Goal: Task Accomplishment & Management: Use online tool/utility

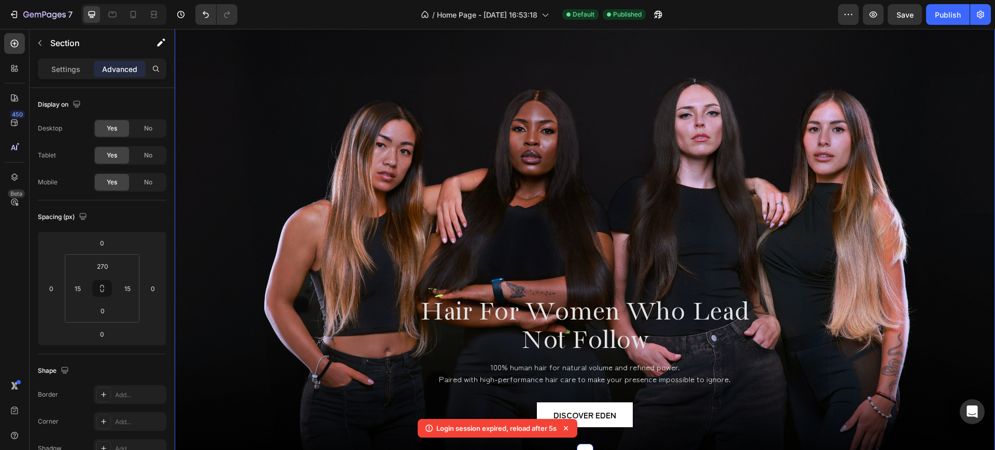
click at [828, 210] on div "Hair For Women Who Lead Not Follow Heading 100% human hair for natural volume a…" at bounding box center [584, 288] width 805 height 327
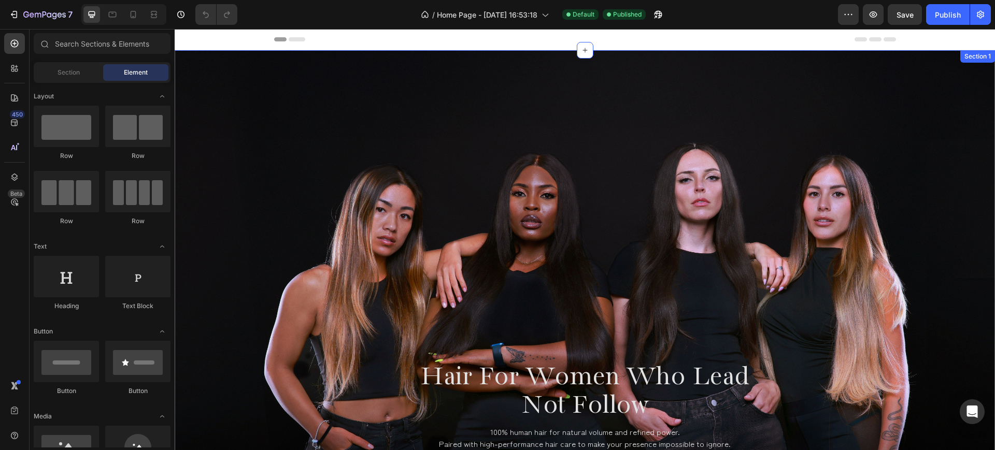
click at [918, 139] on div "Hair For Women Who Lead Not Follow Heading 100% human hair for natural volume a…" at bounding box center [585, 283] width 820 height 467
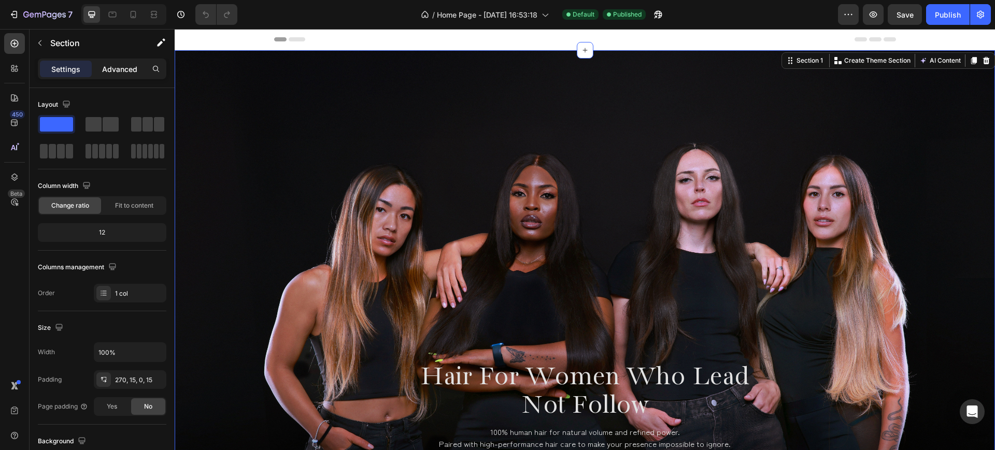
click at [131, 68] on p "Advanced" at bounding box center [119, 69] width 35 height 11
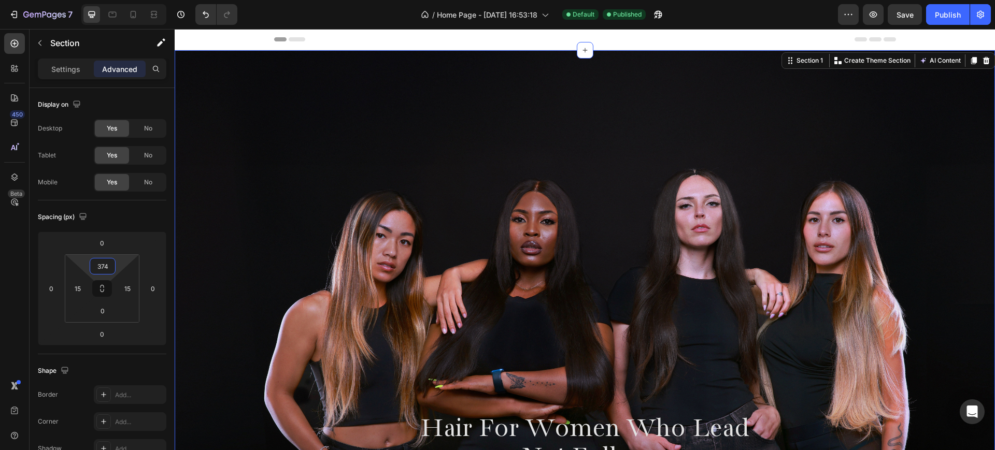
type input "376"
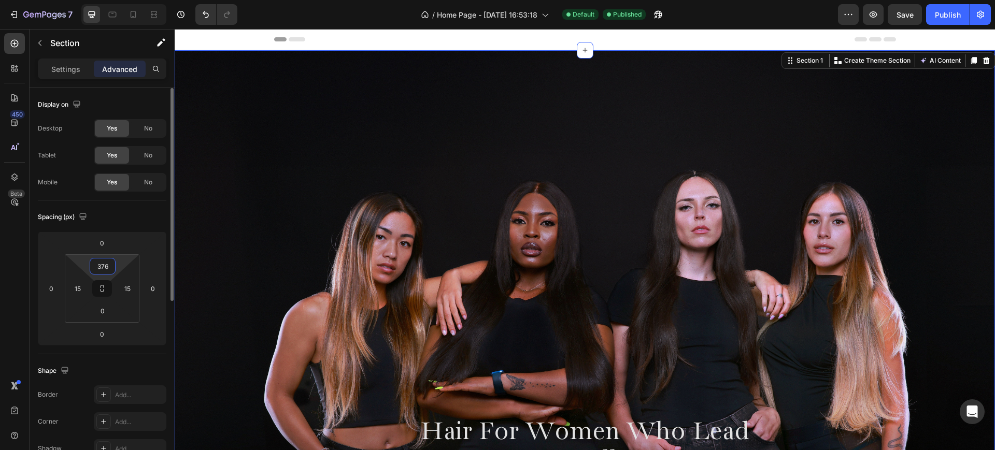
drag, startPoint x: 119, startPoint y: 259, endPoint x: 146, endPoint y: 223, distance: 44.8
click at [135, 0] on html "7 / Home Page - Jul 5, 16:53:18 Default Published Preview Save Publish 450 Beta…" at bounding box center [497, 0] width 995 height 0
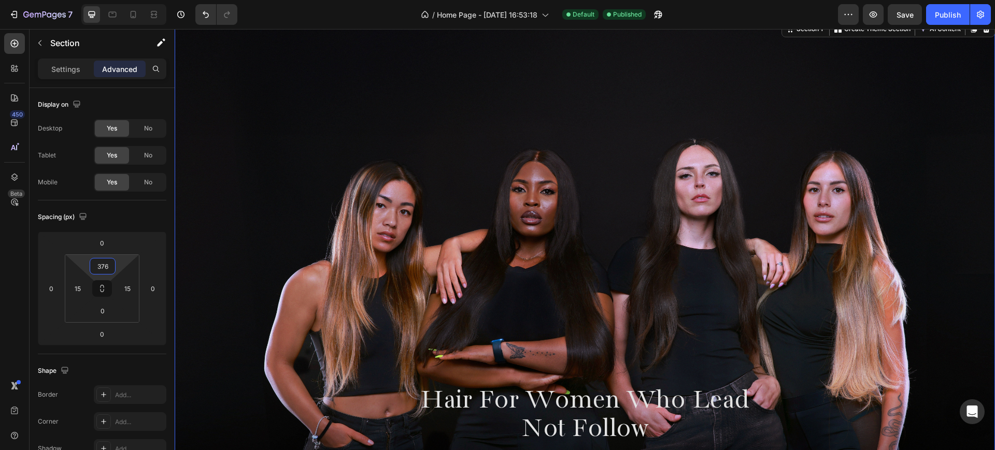
scroll to position [130, 0]
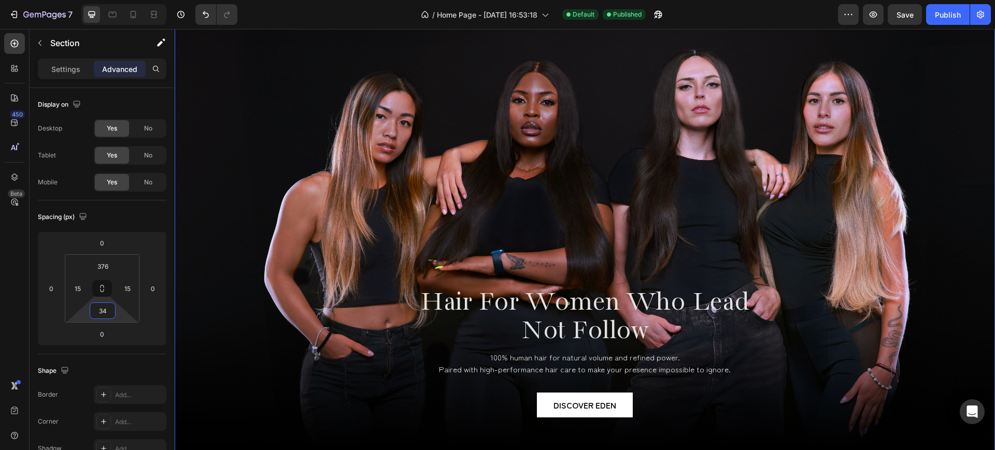
type input "0"
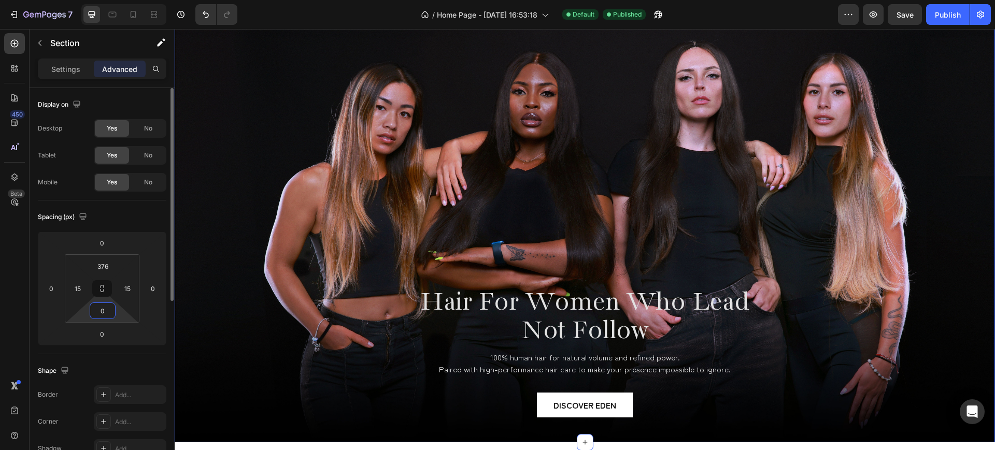
drag, startPoint x: 116, startPoint y: 313, endPoint x: 108, endPoint y: 315, distance: 8.4
click at [118, 0] on html "7 / Home Page - Jul 5, 16:53:18 Default Published Preview Save Publish 450 Beta…" at bounding box center [497, 0] width 995 height 0
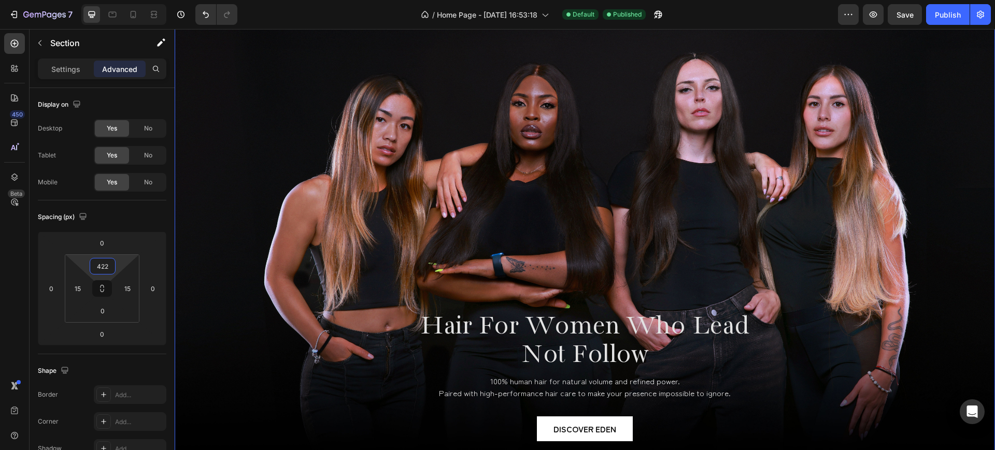
drag, startPoint x: 119, startPoint y: 261, endPoint x: 126, endPoint y: 246, distance: 16.9
click at [126, 0] on html "7 / Home Page - Jul 5, 16:53:18 Default Published Preview Save Publish 450 Beta…" at bounding box center [497, 0] width 995 height 0
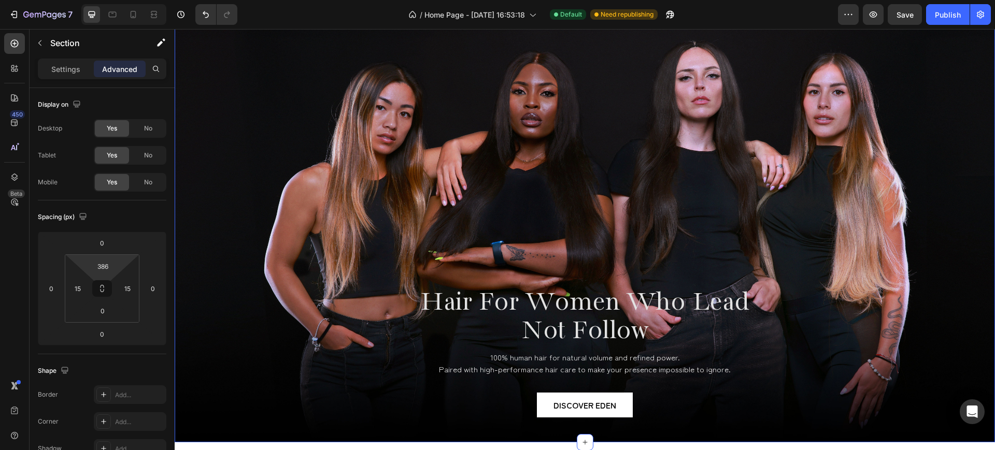
type input "388"
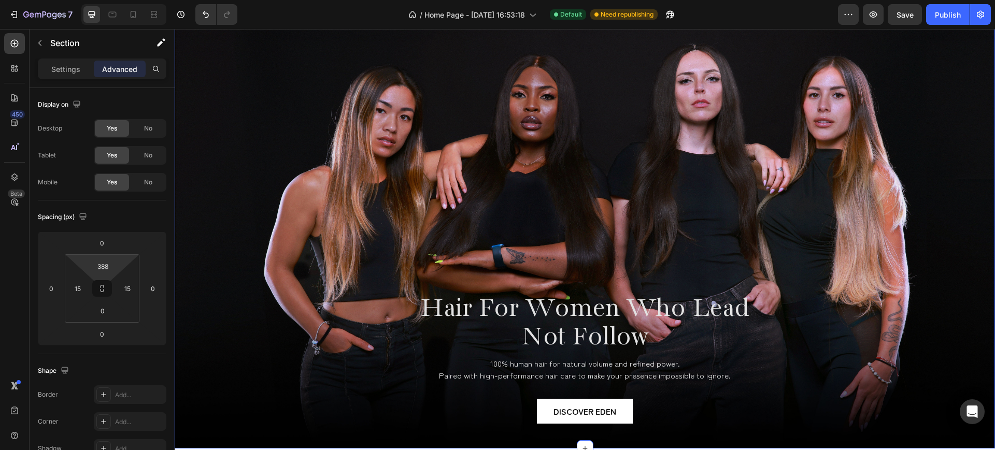
drag, startPoint x: 123, startPoint y: 263, endPoint x: 123, endPoint y: 274, distance: 11.4
click at [123, 0] on html "7 / Home Page - Jul 5, 16:53:18 Default Need republishing Preview Save Publish …" at bounding box center [497, 0] width 995 height 0
drag, startPoint x: 123, startPoint y: 334, endPoint x: 133, endPoint y: 317, distance: 20.4
click at [133, 0] on html "7 / Home Page - Jul 5, 16:53:18 Default Need republishing Preview Save Publish …" at bounding box center [497, 0] width 995 height 0
drag, startPoint x: 121, startPoint y: 312, endPoint x: 125, endPoint y: 333, distance: 21.1
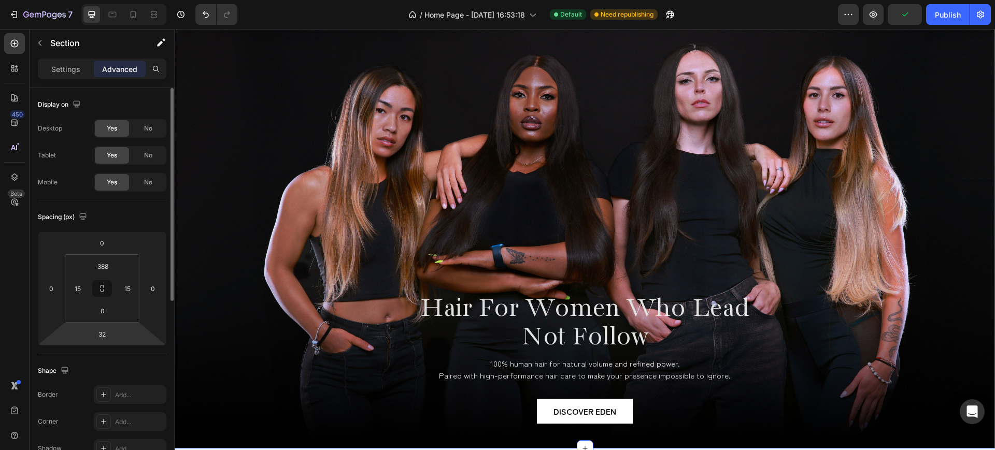
click at [126, 0] on html "7 / Home Page - Jul 5, 16:53:18 Default Need republishing Preview Publish 450 B…" at bounding box center [497, 0] width 995 height 0
click at [125, 0] on html "7 / Home Page - Jul 5, 16:53:18 Default Need republishing Preview Publish 450 B…" at bounding box center [497, 0] width 995 height 0
click at [106, 332] on input "32" at bounding box center [102, 334] width 21 height 16
type input "0"
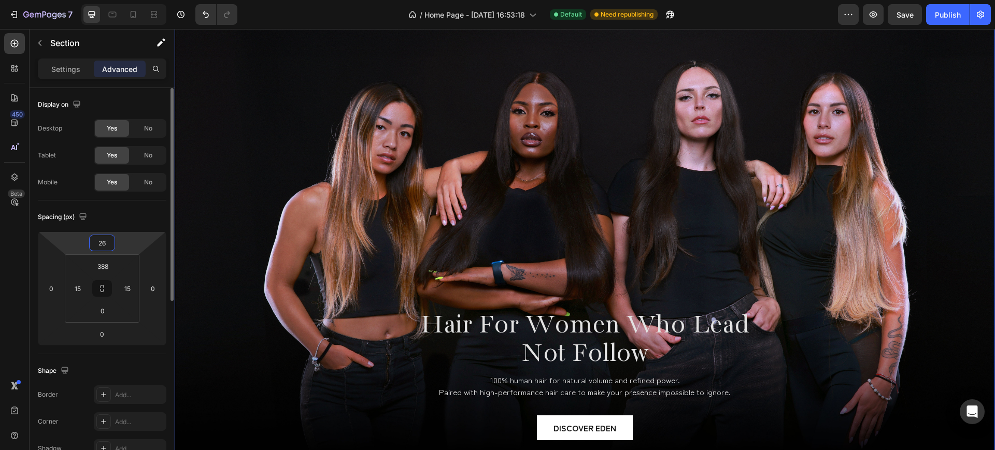
drag, startPoint x: 130, startPoint y: 241, endPoint x: 159, endPoint y: 234, distance: 29.8
click at [132, 0] on html "7 / Home Page - Jul 5, 16:53:18 Default Need republishing Preview Save Publish …" at bounding box center [497, 0] width 995 height 0
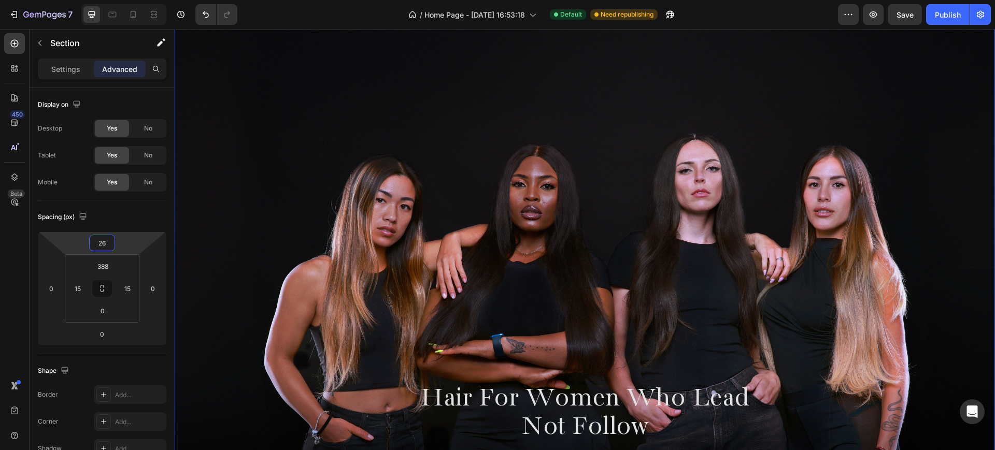
scroll to position [0, 0]
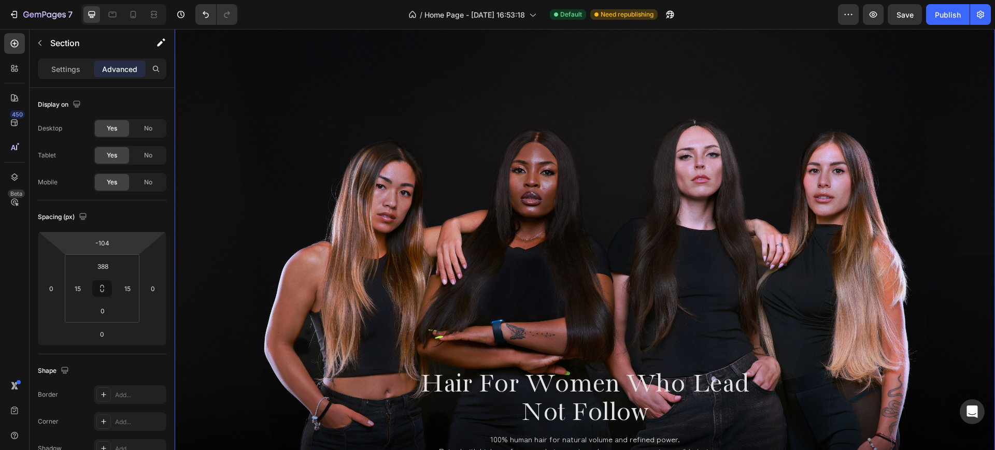
drag, startPoint x: 141, startPoint y: 239, endPoint x: 164, endPoint y: 278, distance: 44.6
click at [164, 0] on html "7 / Home Page - Jul 5, 16:53:18 Default Need republishing Preview Save Publish …" at bounding box center [497, 0] width 995 height 0
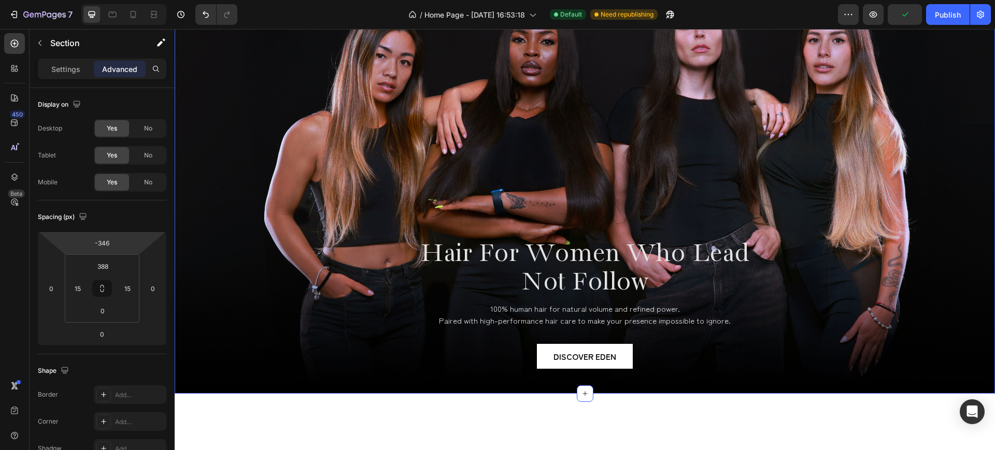
drag, startPoint x: 131, startPoint y: 279, endPoint x: 153, endPoint y: 310, distance: 38.7
click at [153, 0] on html "7 / Home Page - Jul 5, 16:53:18 Default Need republishing Preview Publish 450 B…" at bounding box center [497, 0] width 995 height 0
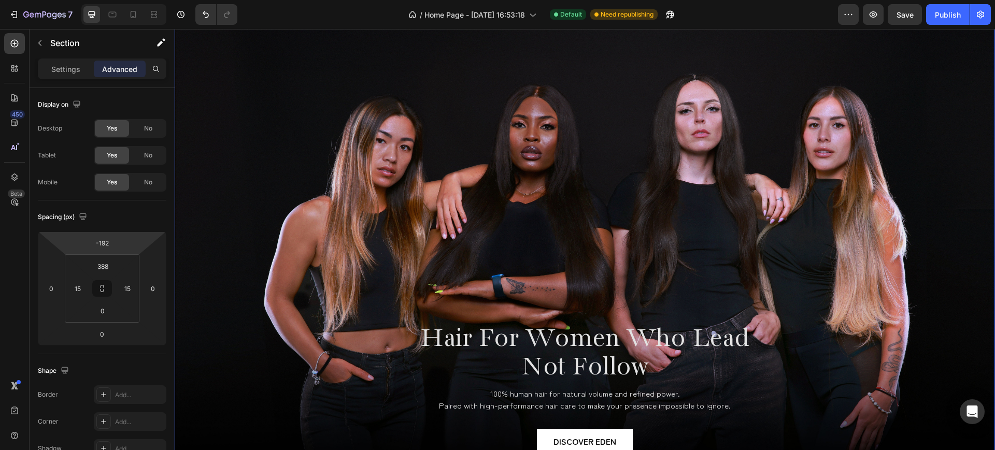
drag, startPoint x: 126, startPoint y: 249, endPoint x: 142, endPoint y: 211, distance: 41.1
click at [142, 0] on html "7 / Home Page - Jul 5, 16:53:18 Default Need republishing Preview Save Publish …" at bounding box center [497, 0] width 995 height 0
click at [125, 0] on html "7 / Home Page - Jul 5, 16:53:18 Default Need republishing Preview Save Publish …" at bounding box center [497, 0] width 995 height 0
click at [106, 243] on input "-192" at bounding box center [102, 243] width 21 height 16
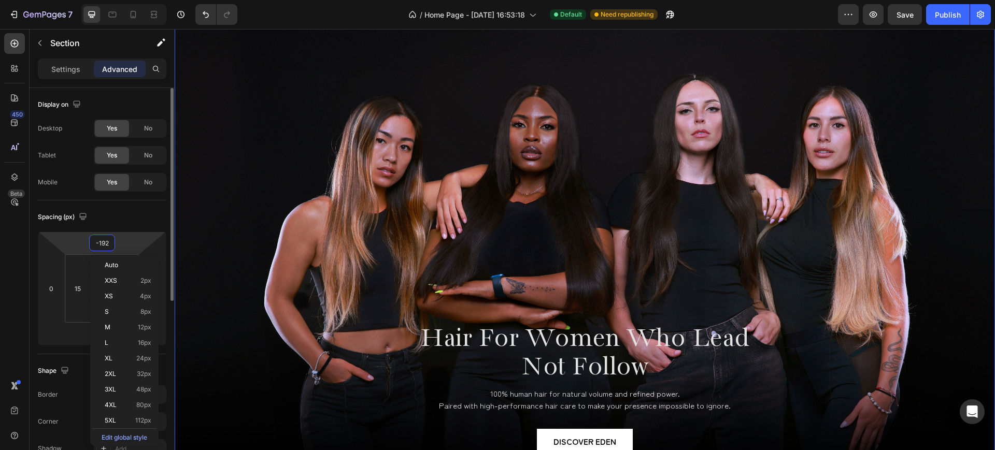
click at [106, 244] on input "-192" at bounding box center [102, 243] width 21 height 16
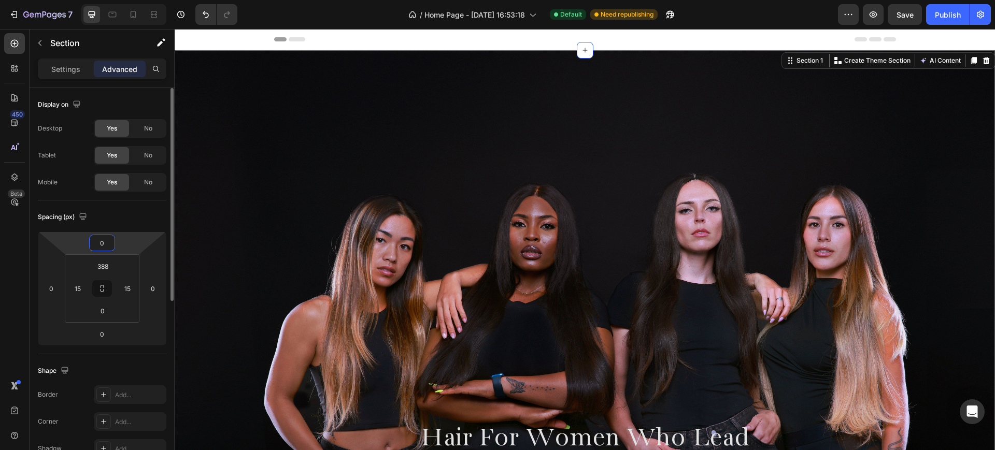
type input "0"
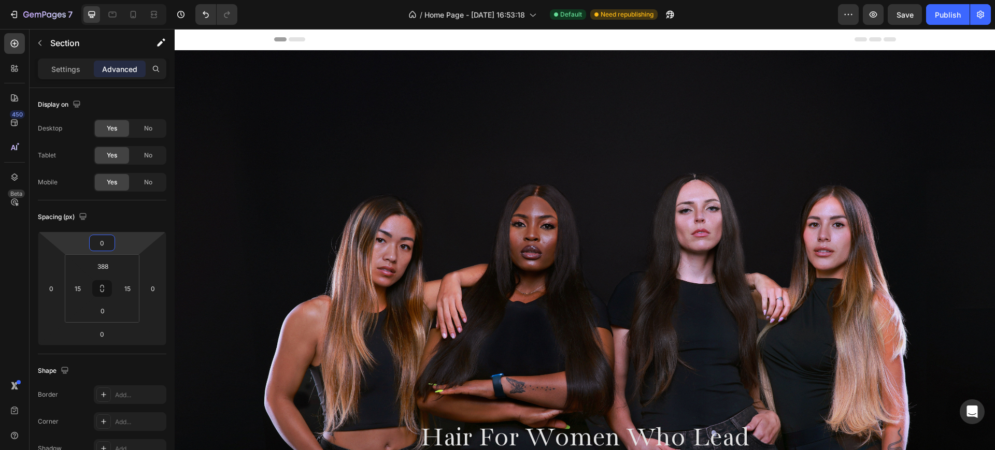
click at [384, 40] on div "Header" at bounding box center [585, 39] width 622 height 21
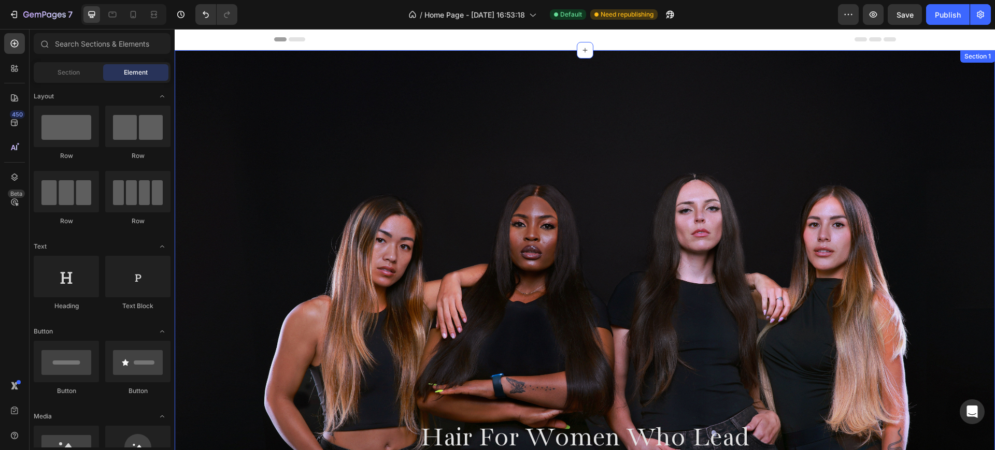
click at [495, 148] on div "Hair For Women Who Lead Not Follow Heading 100% human hair for natural volume a…" at bounding box center [585, 314] width 820 height 528
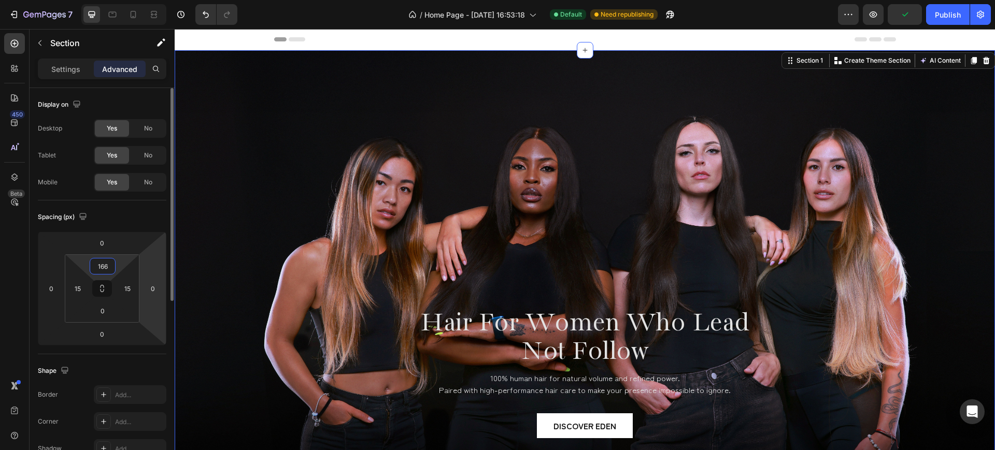
drag, startPoint x: 123, startPoint y: 267, endPoint x: 146, endPoint y: 313, distance: 51.4
click at [154, 0] on html "7 / Home Page - Jul 5, 16:53:18 Default Need republishing Preview Publish 450 B…" at bounding box center [497, 0] width 995 height 0
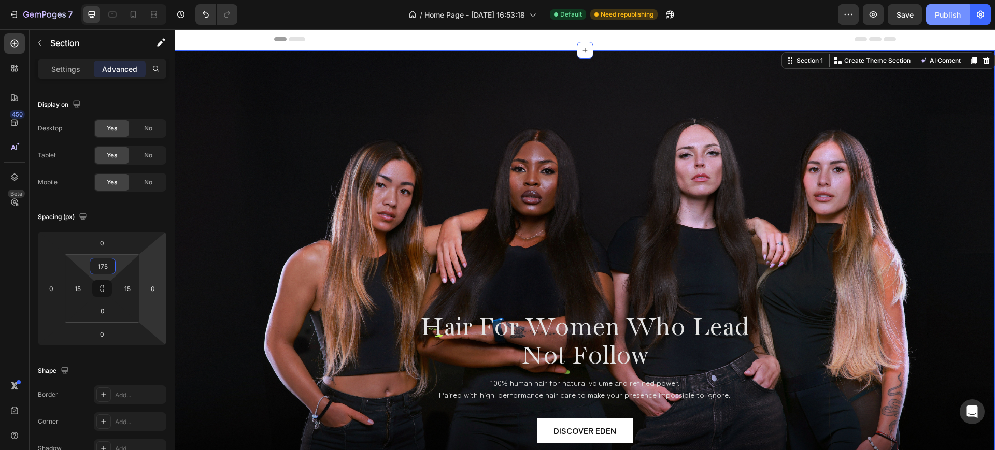
type input "175"
click at [939, 6] on button "Publish" at bounding box center [948, 14] width 44 height 21
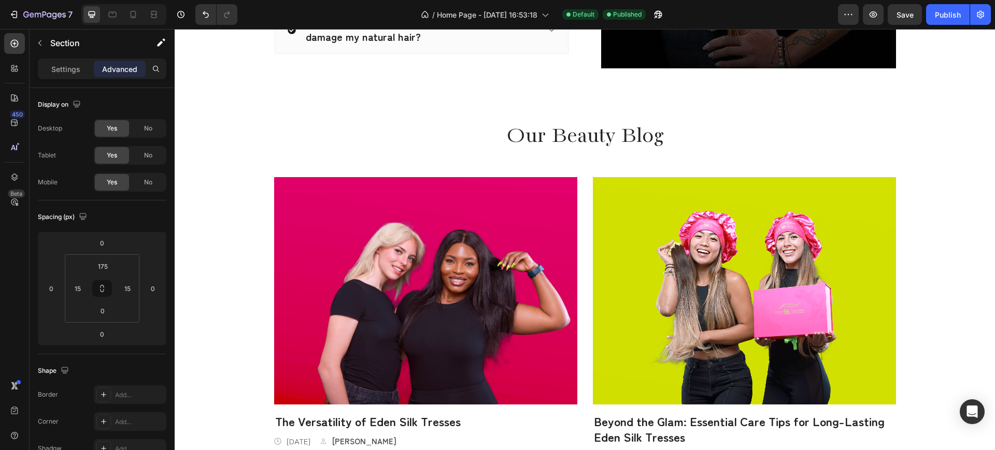
scroll to position [1813, 0]
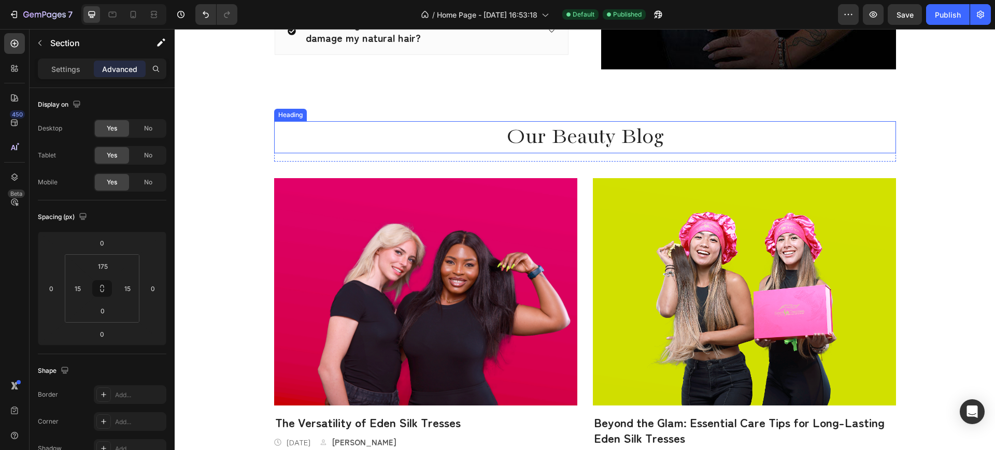
click at [570, 124] on p "Our Beauty Blog" at bounding box center [585, 137] width 620 height 31
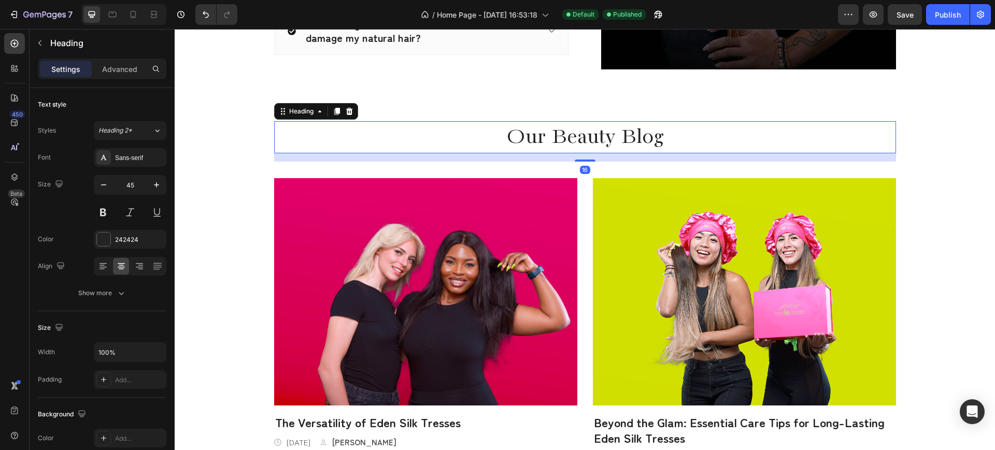
click at [570, 124] on p "Our Beauty Blog" at bounding box center [585, 137] width 620 height 31
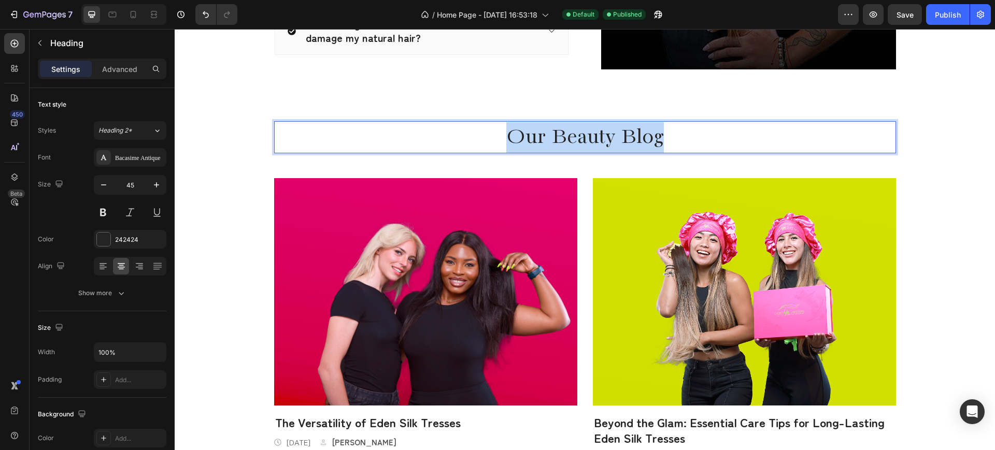
click at [570, 124] on p "Our Beauty Blog" at bounding box center [585, 137] width 620 height 31
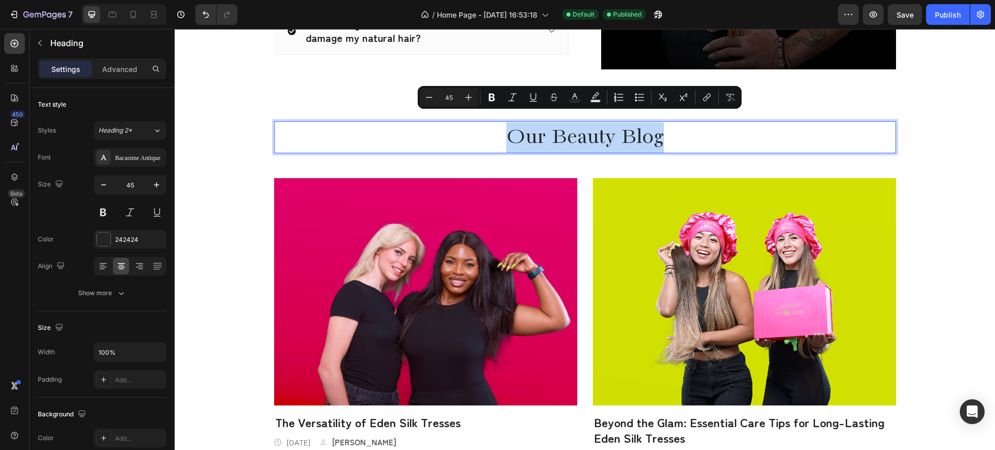
copy p "Our Beauty Blog"
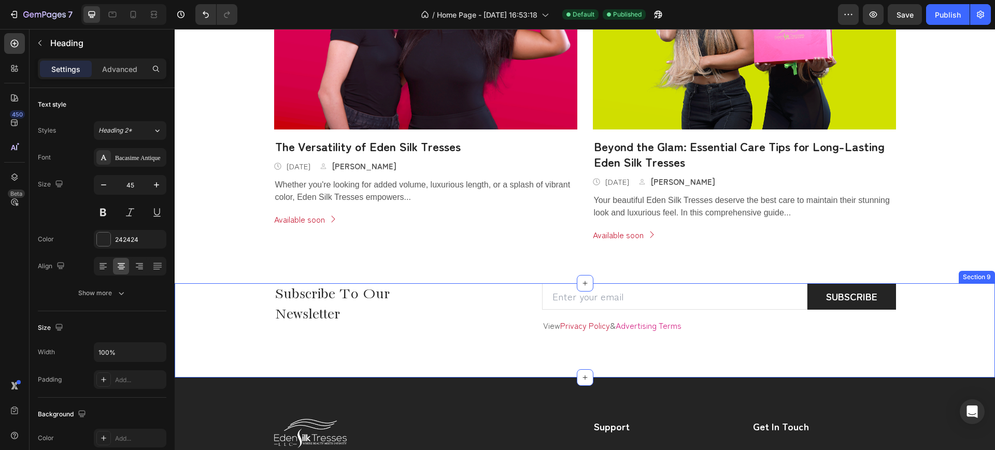
scroll to position [2008, 0]
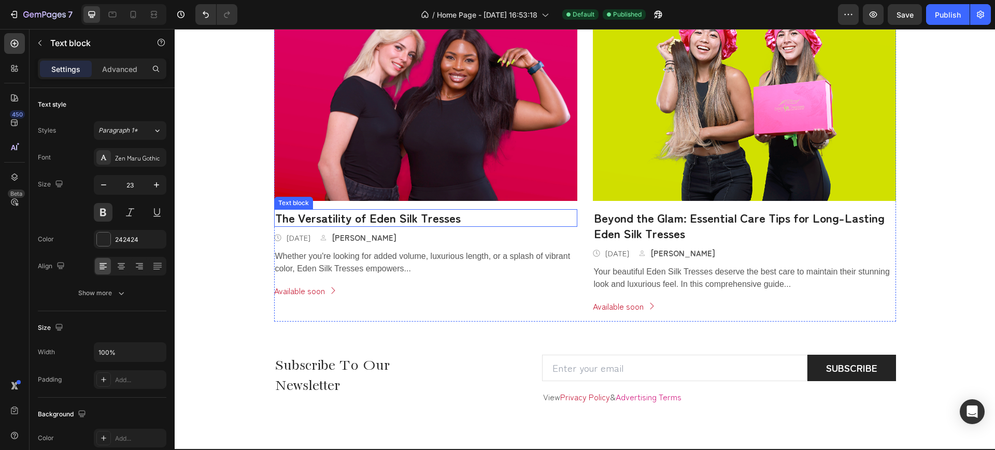
click at [400, 217] on p "The Versatility of Eden Silk Tresses" at bounding box center [425, 218] width 301 height 16
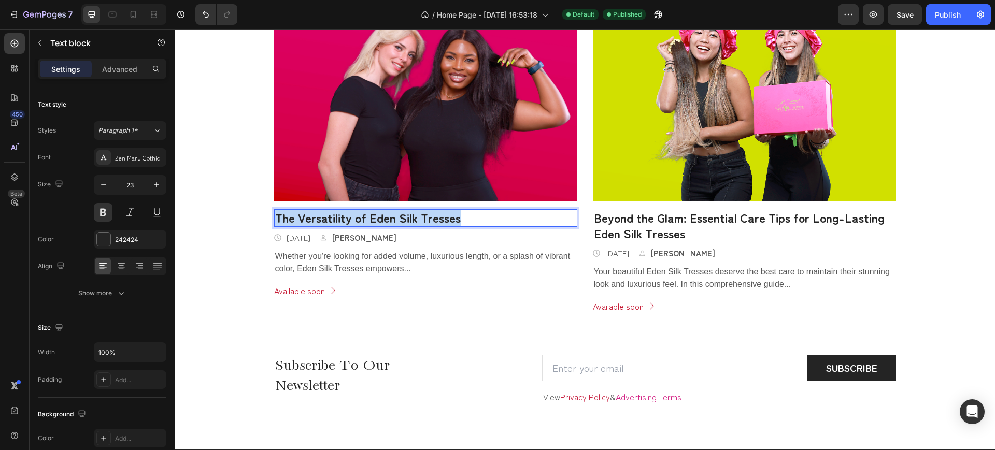
click at [400, 217] on p "The Versatility of Eden Silk Tresses" at bounding box center [425, 218] width 301 height 16
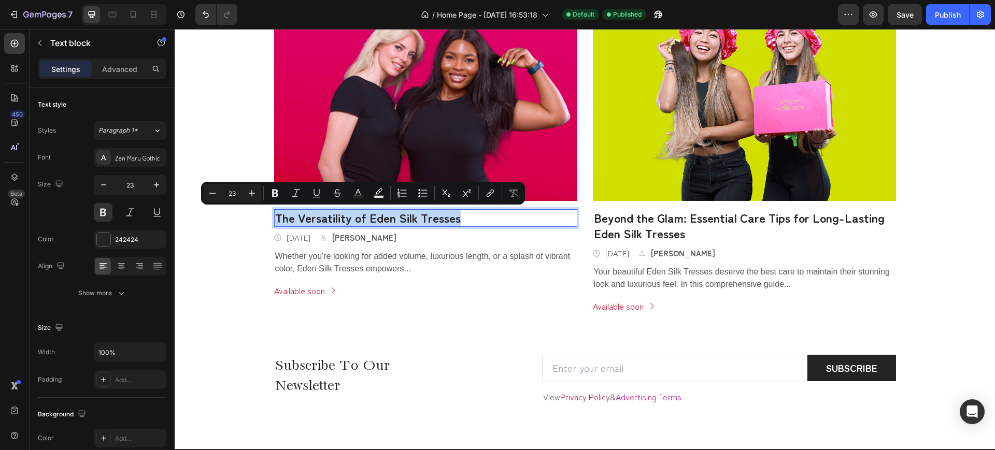
copy p "The Versatility of Eden Silk Tresses"
click at [134, 12] on icon at bounding box center [133, 14] width 10 height 10
type input "20"
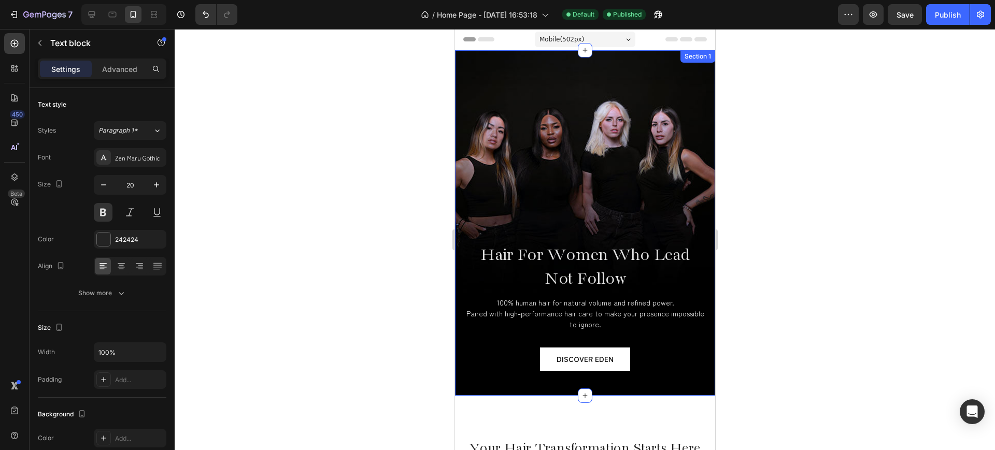
click at [581, 132] on div "Hair For Women Who Lead Not Follow Heading 100% human hair for natural volume a…" at bounding box center [584, 233] width 245 height 325
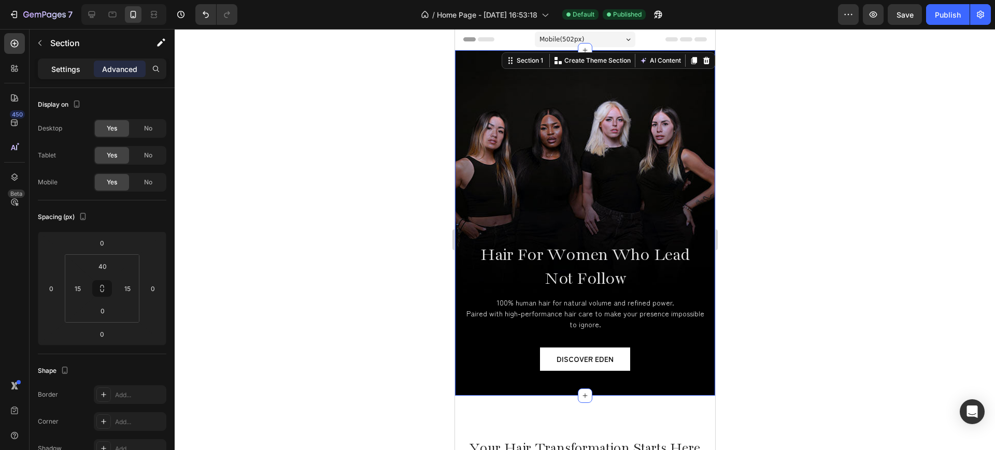
click at [53, 71] on p "Settings" at bounding box center [65, 69] width 29 height 11
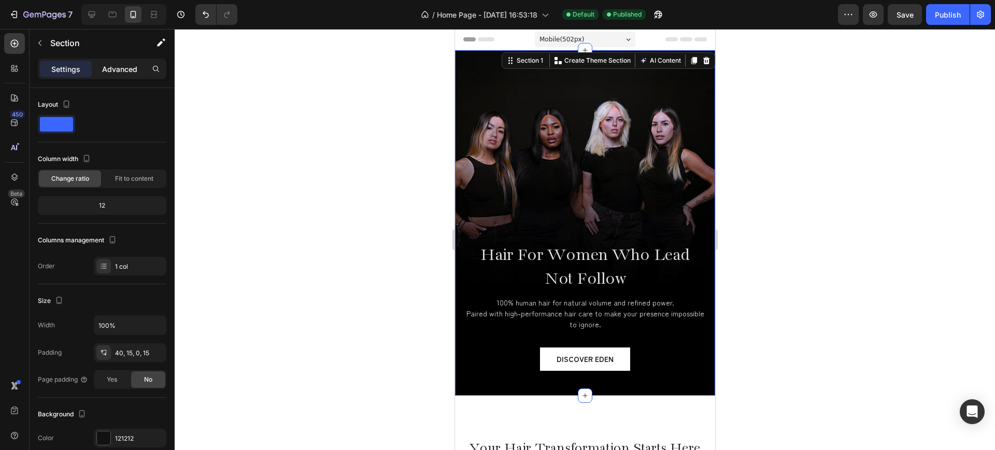
click at [106, 69] on p "Advanced" at bounding box center [119, 69] width 35 height 11
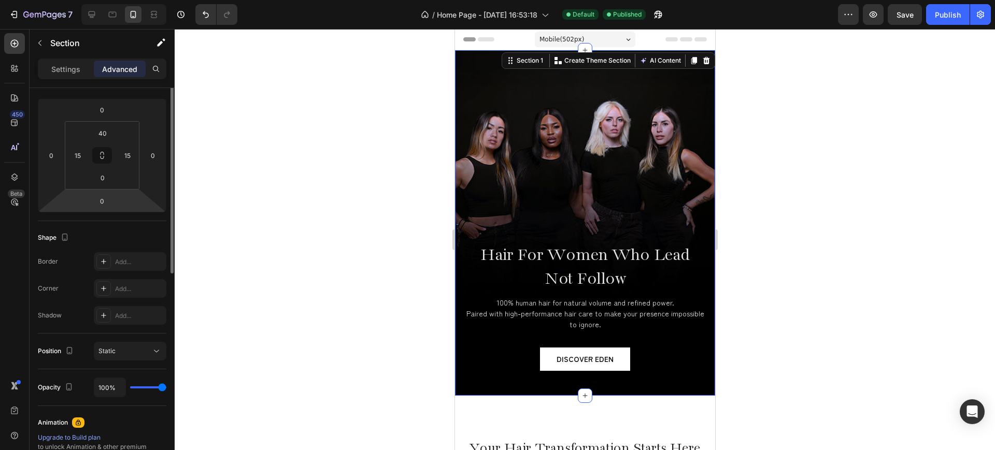
scroll to position [68, 0]
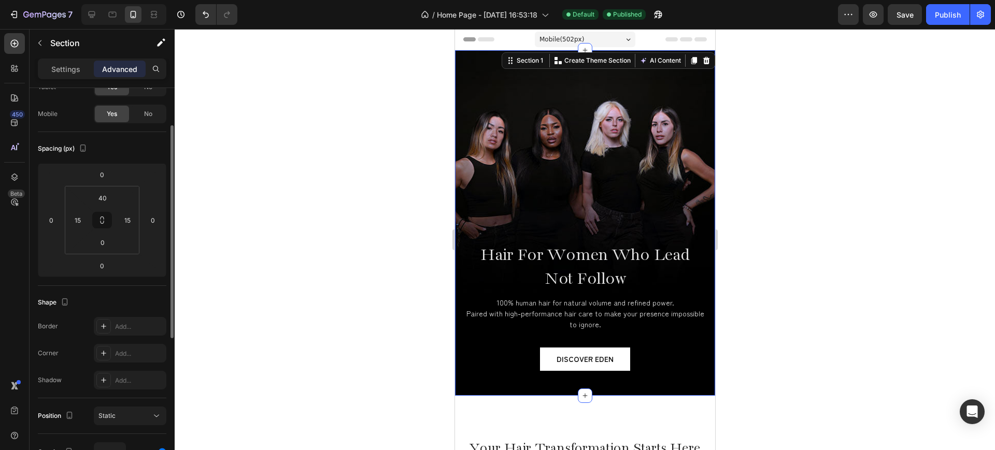
click at [588, 114] on div "Hair For Women Who Lead Not Follow Heading 100% human hair for natural volume a…" at bounding box center [584, 233] width 245 height 325
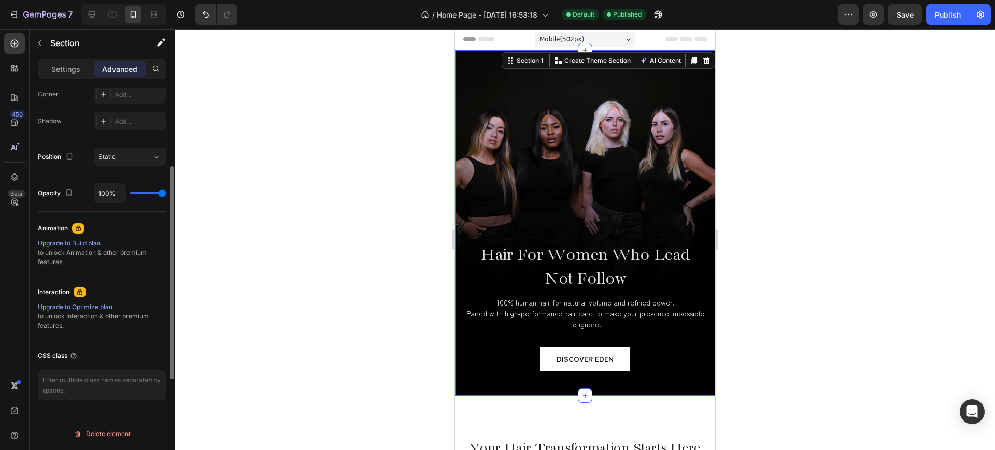
scroll to position [0, 0]
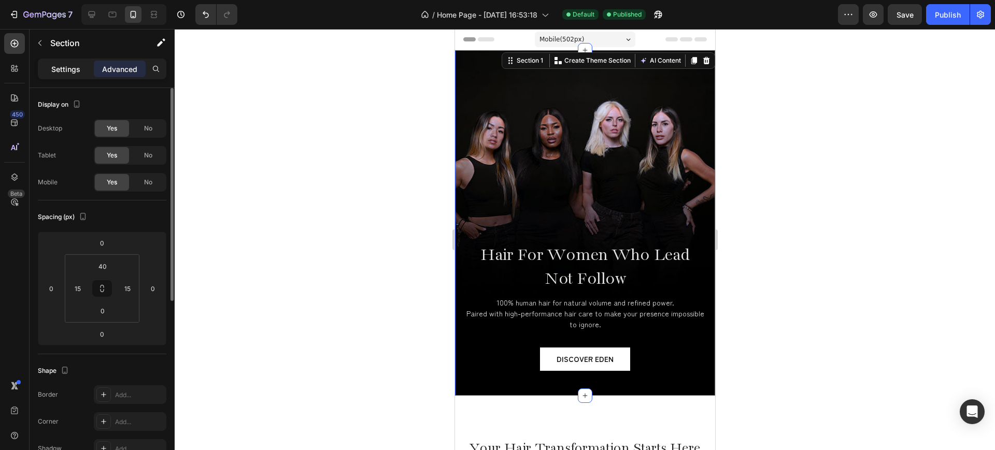
click at [65, 66] on p "Settings" at bounding box center [65, 69] width 29 height 11
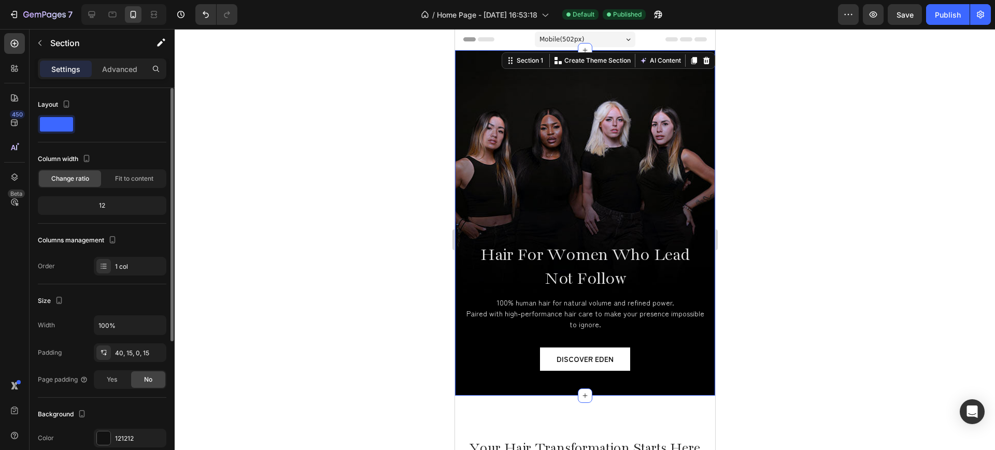
click at [116, 133] on div at bounding box center [102, 124] width 128 height 19
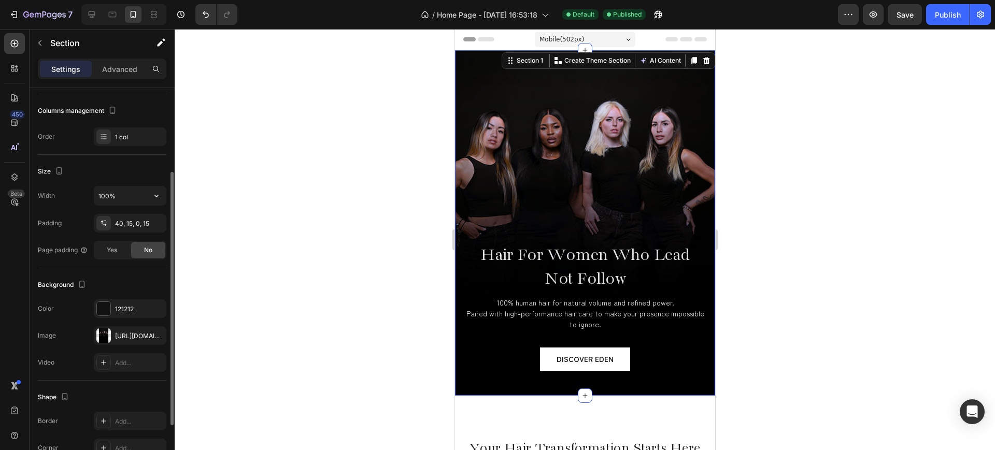
scroll to position [194, 0]
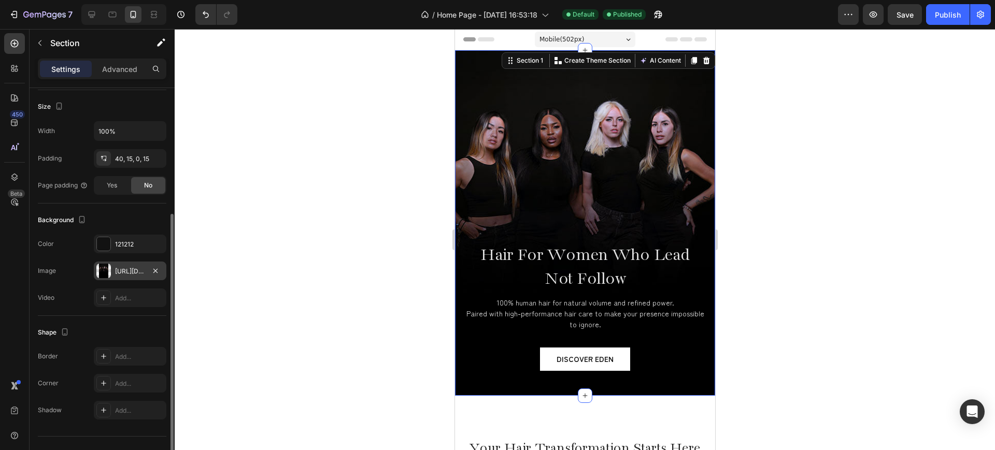
click at [121, 271] on div "https://cdn.shopify.com/s/files/1/0759/5389/7718/files/gempages_574137490659607…" at bounding box center [130, 271] width 30 height 9
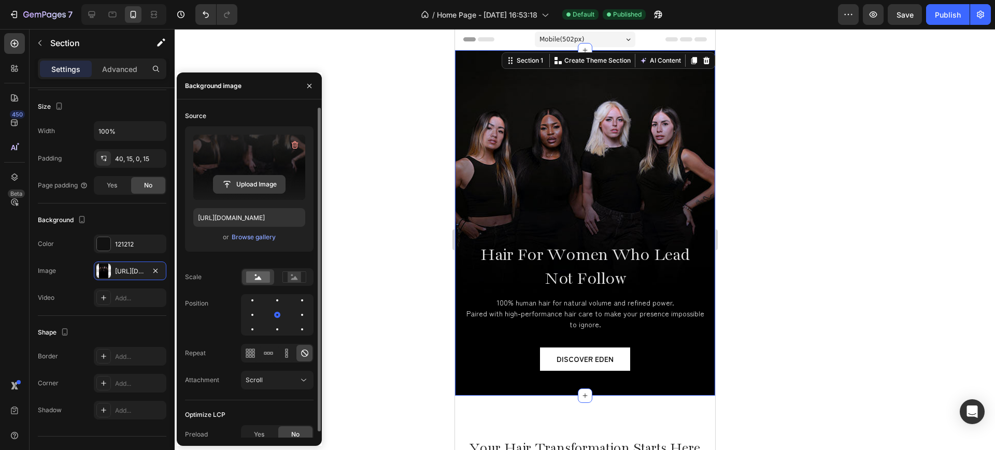
click at [256, 187] on input "file" at bounding box center [248, 185] width 71 height 18
type input "https://cdn.shopify.com/s/files/1/0759/5389/7718/files/gempages_574137490659607…"
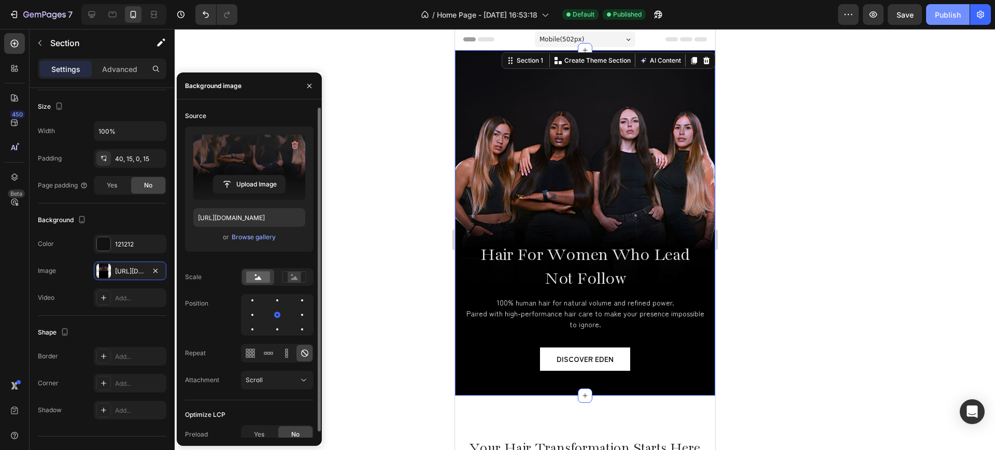
click at [942, 18] on div "Publish" at bounding box center [948, 14] width 26 height 11
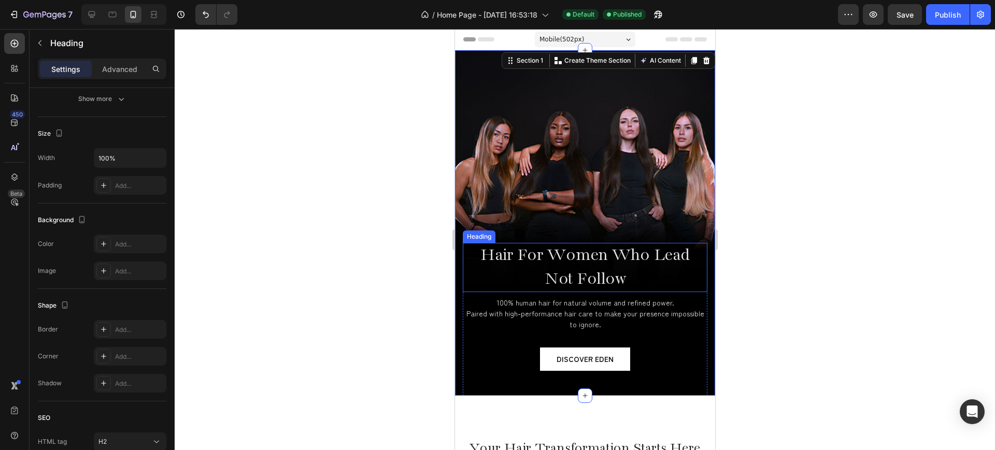
click at [612, 254] on h2 "Hair For Women Who Lead Not Follow" at bounding box center [584, 267] width 245 height 49
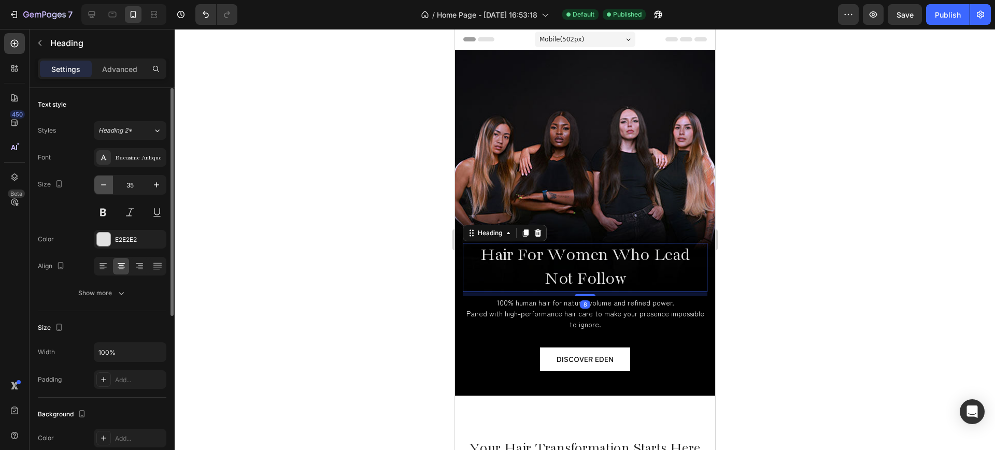
click at [102, 187] on icon "button" at bounding box center [103, 185] width 10 height 10
type input "34"
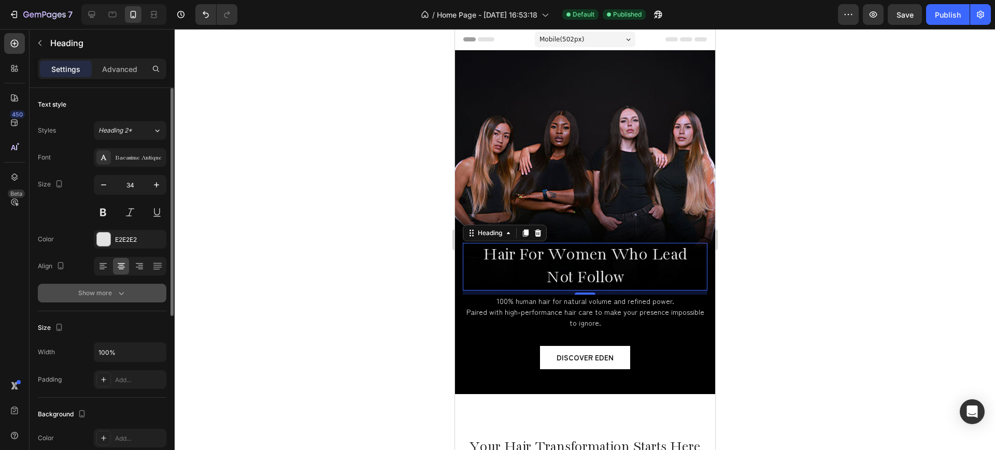
click at [125, 298] on icon "button" at bounding box center [121, 293] width 10 height 10
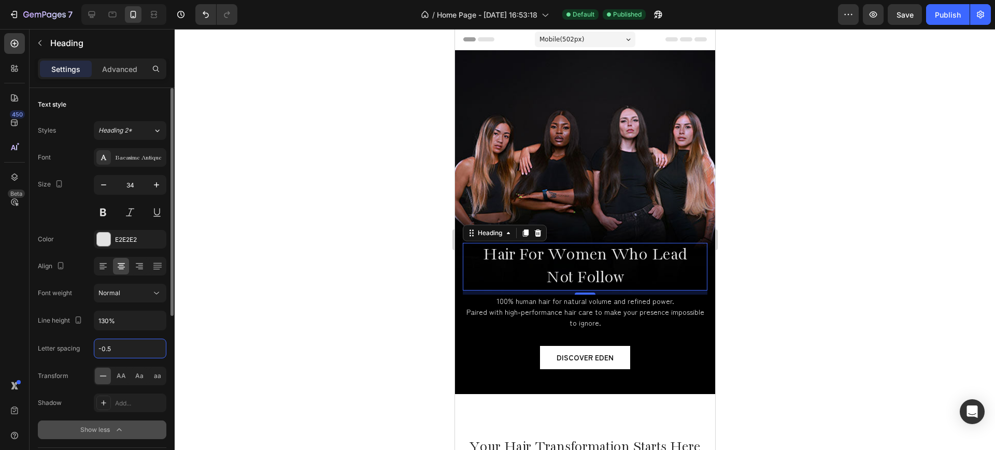
click at [122, 347] on input "-0.5" at bounding box center [129, 348] width 71 height 19
type input "-"
type input "35"
type input "-0.5"
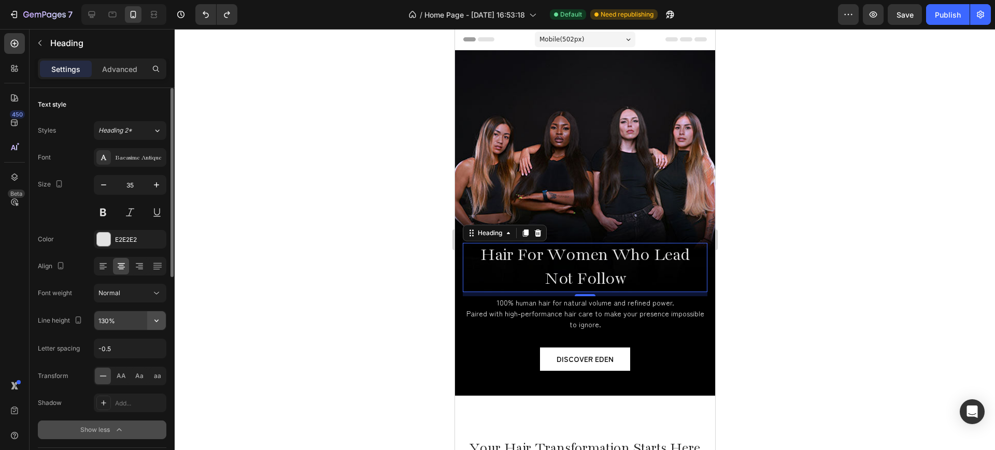
click at [162, 319] on button "button" at bounding box center [156, 320] width 19 height 19
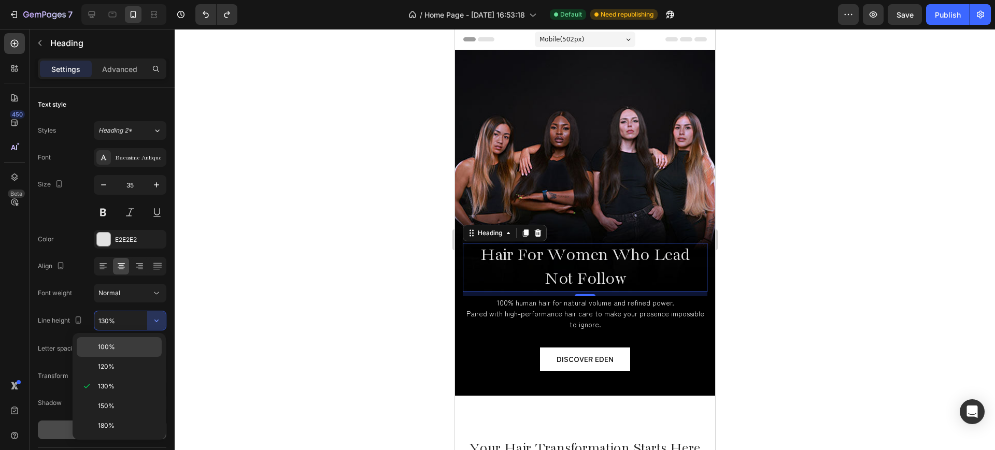
click at [127, 349] on p "100%" at bounding box center [127, 346] width 59 height 9
type input "100%"
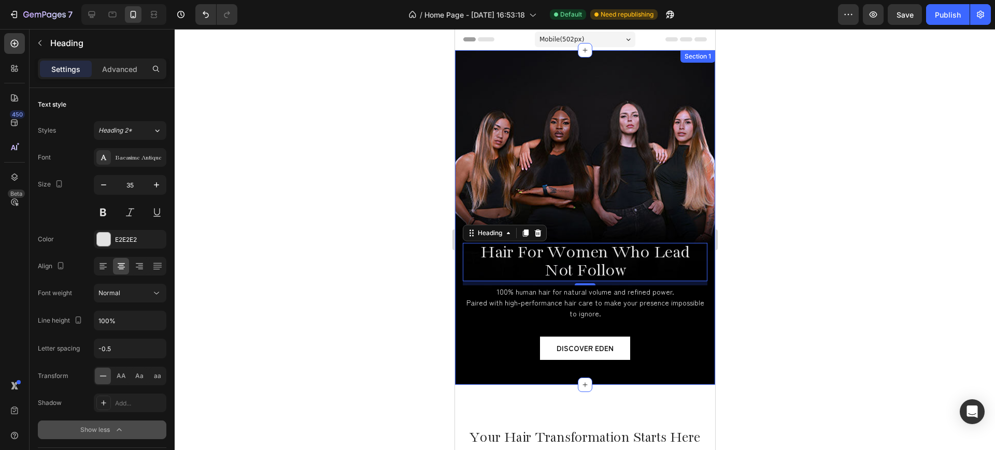
click at [346, 275] on div at bounding box center [585, 239] width 820 height 421
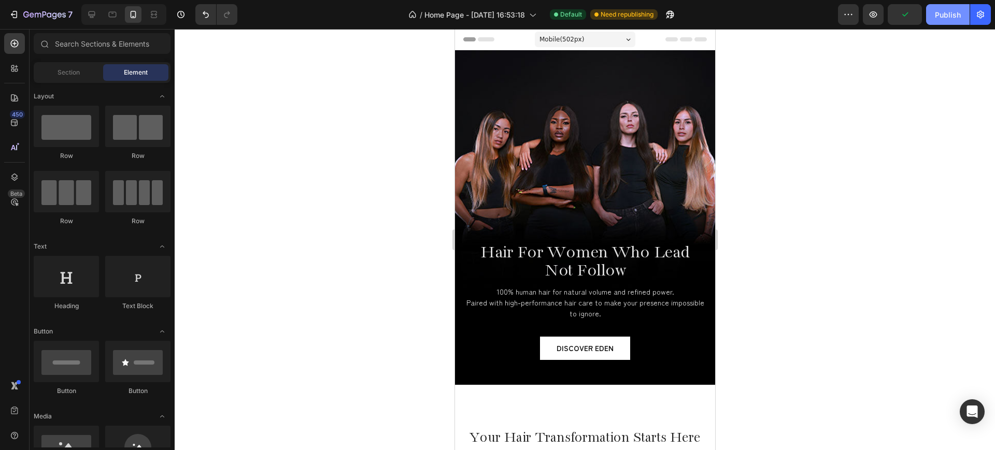
click at [950, 18] on div "Publish" at bounding box center [948, 14] width 26 height 11
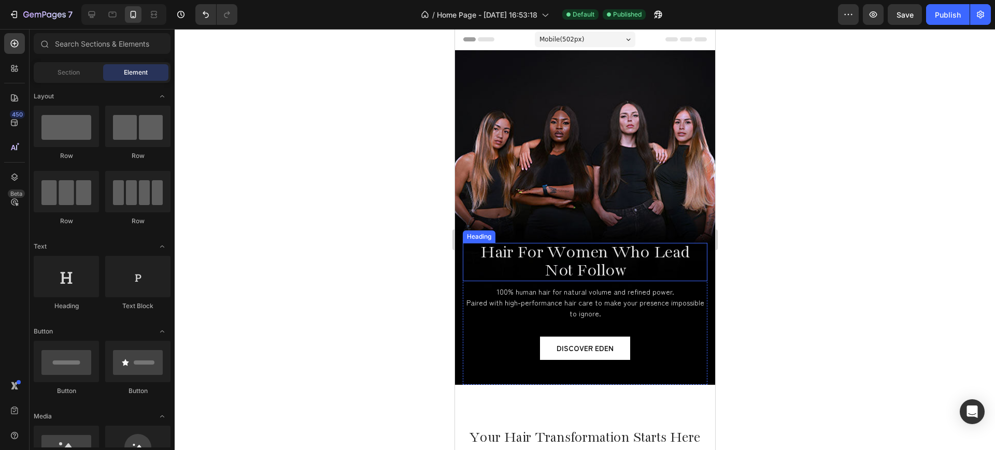
click at [579, 265] on h2 "Hair For Women Who Lead Not Follow" at bounding box center [584, 262] width 245 height 38
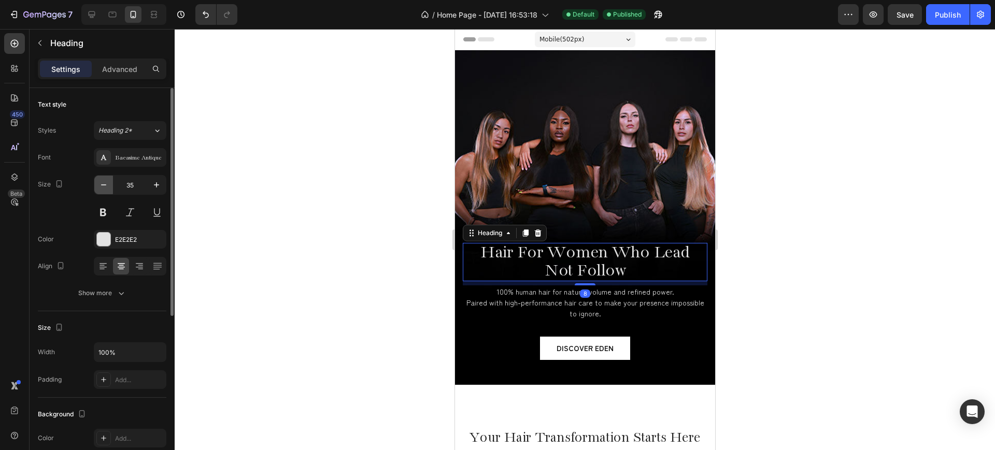
click at [106, 183] on icon "button" at bounding box center [103, 185] width 10 height 10
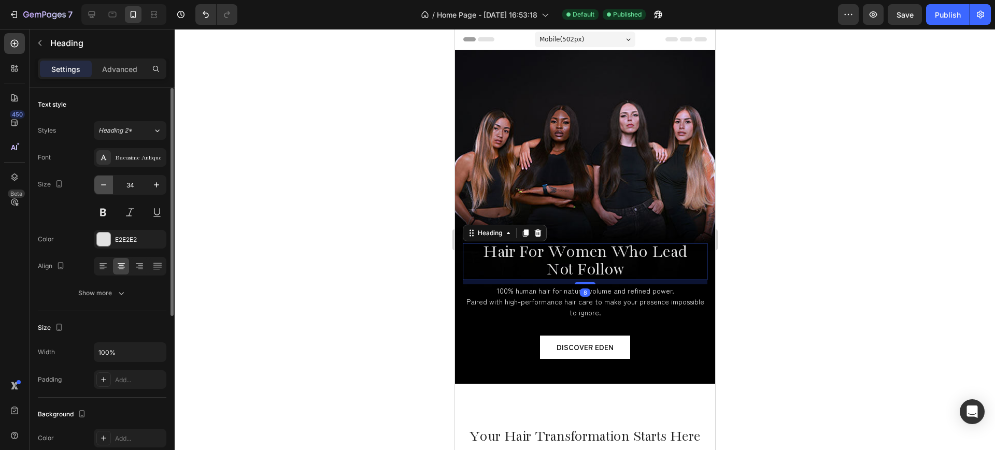
click at [106, 183] on icon "button" at bounding box center [103, 185] width 10 height 10
type input "32"
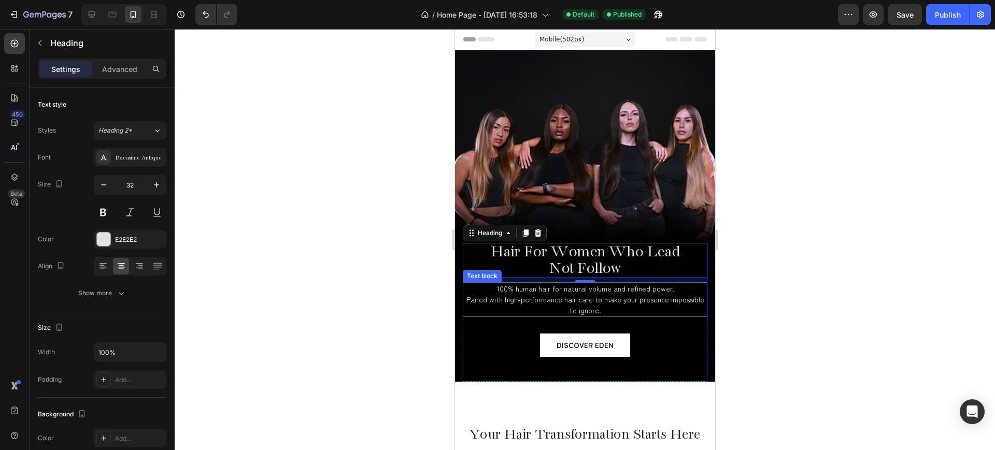
click at [588, 306] on p "100% human hair for natural volume and refined power. Paired with high-performa…" at bounding box center [584, 299] width 242 height 33
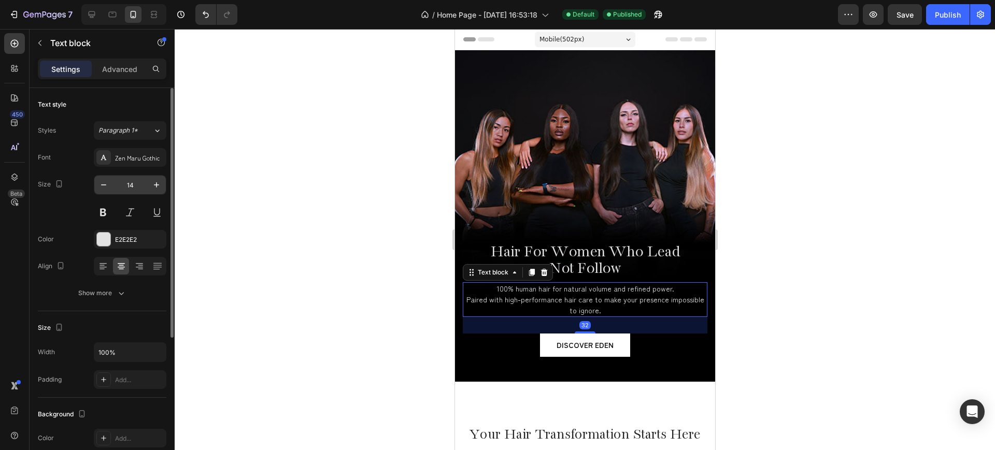
click at [138, 186] on input "14" at bounding box center [130, 185] width 34 height 19
type input "12"
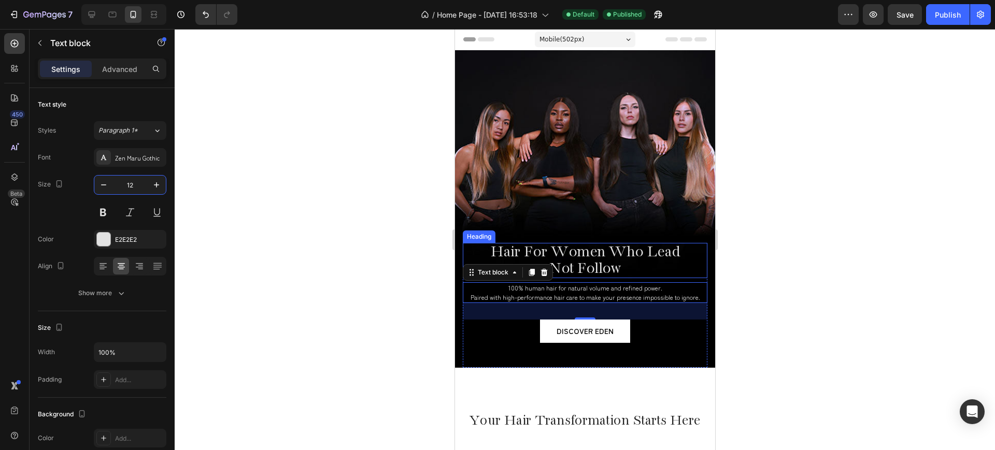
click at [585, 259] on h2 "Hair For Women Who Lead Not Follow" at bounding box center [584, 260] width 245 height 35
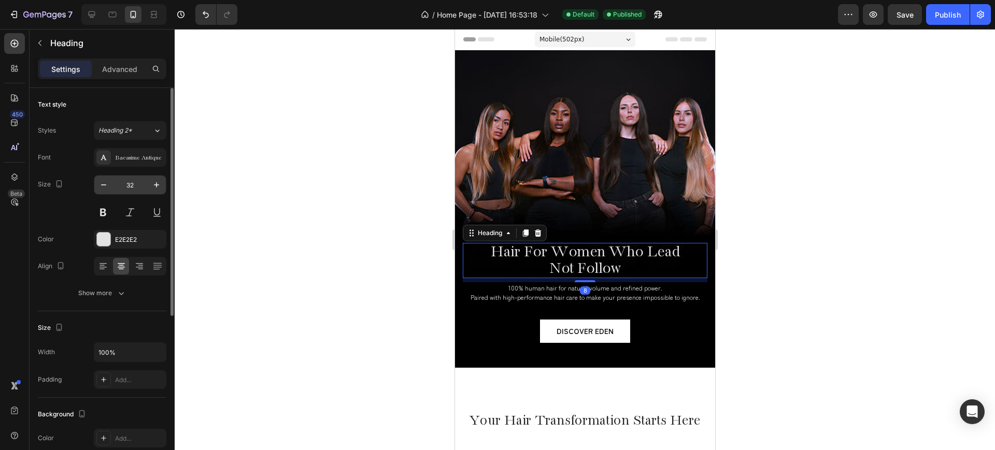
click at [134, 187] on input "32" at bounding box center [130, 185] width 34 height 19
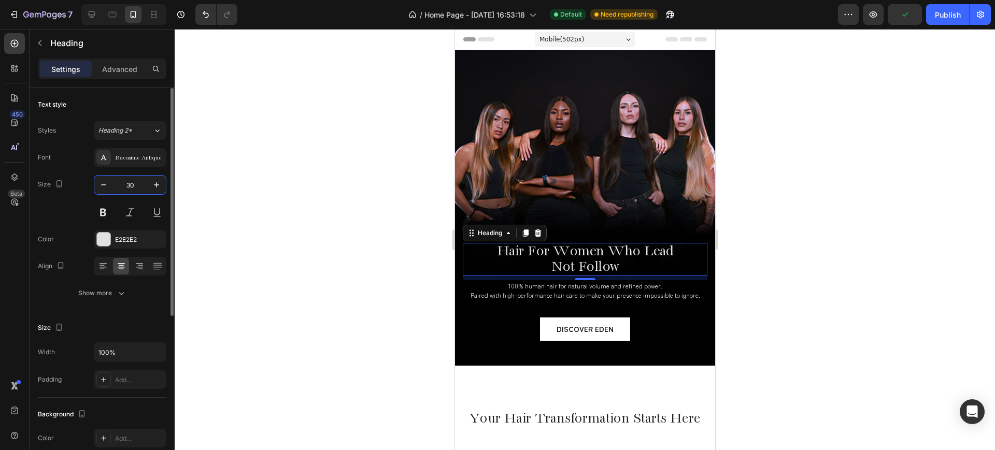
type input "30"
click at [941, 16] on div "Publish" at bounding box center [948, 14] width 26 height 11
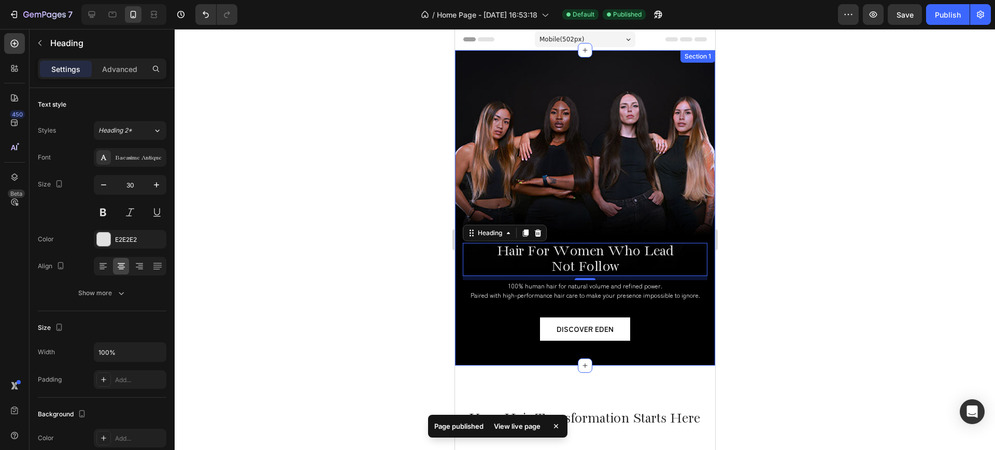
click at [608, 125] on div "Hair For Women Who Lead Not Follow Heading 8 100% human hair for natural volume…" at bounding box center [584, 218] width 245 height 295
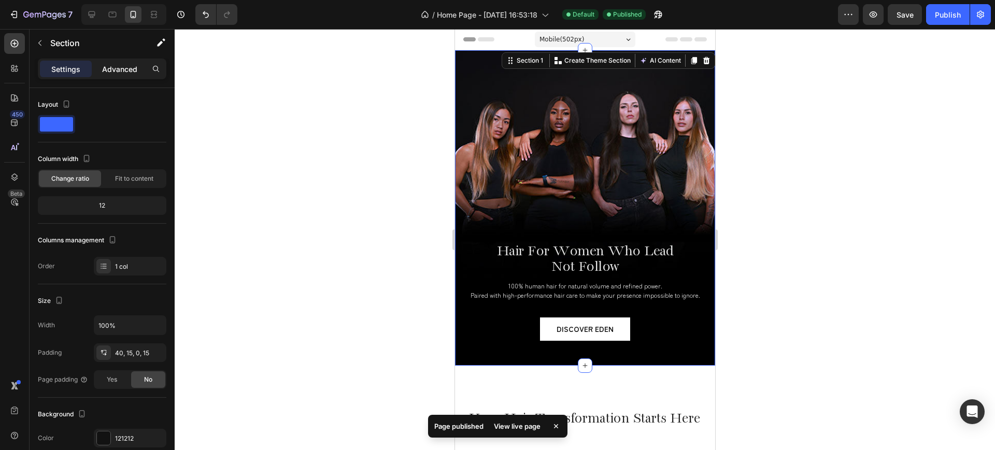
drag, startPoint x: 119, startPoint y: 78, endPoint x: 121, endPoint y: 72, distance: 6.6
click at [119, 78] on div "Settings Advanced" at bounding box center [102, 69] width 128 height 21
click at [121, 72] on p "Advanced" at bounding box center [119, 69] width 35 height 11
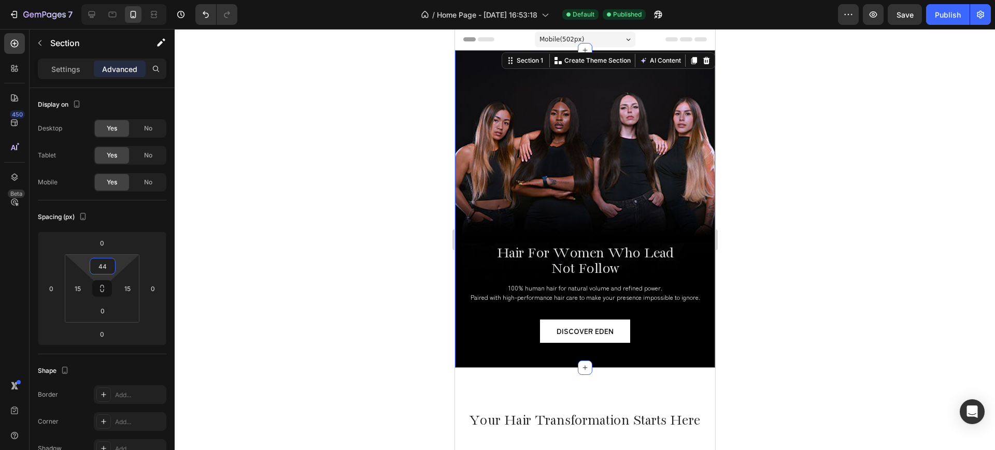
type input "0"
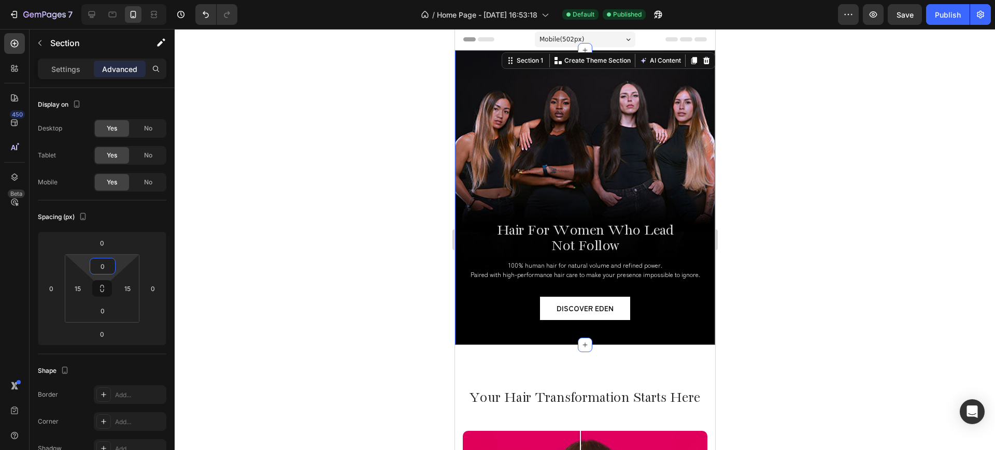
drag, startPoint x: 118, startPoint y: 260, endPoint x: 178, endPoint y: 274, distance: 62.2
click at [120, 0] on html "7 / Home Page - Jul 5, 16:53:18 Default Published Preview Save Publish 450 Beta…" at bounding box center [497, 0] width 995 height 0
drag, startPoint x: 942, startPoint y: 19, endPoint x: 924, endPoint y: 122, distance: 104.8
click at [942, 20] on button "Publish" at bounding box center [948, 14] width 44 height 21
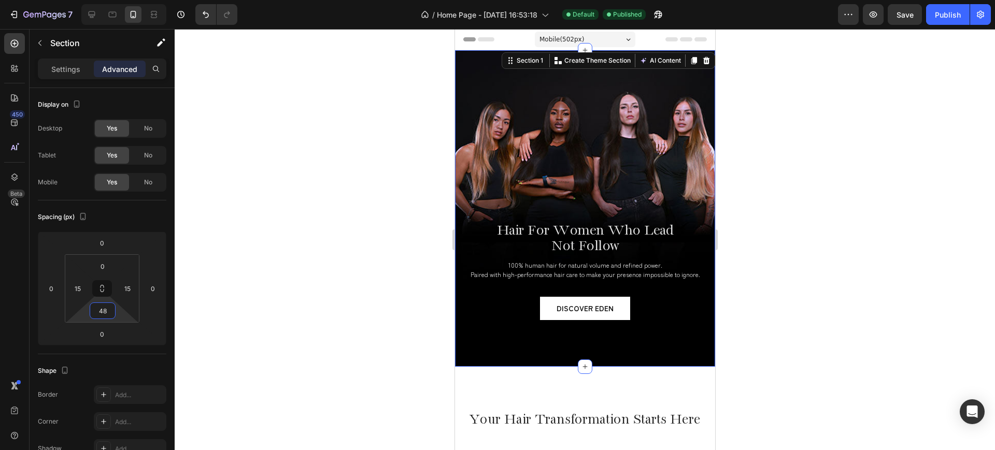
type input "0"
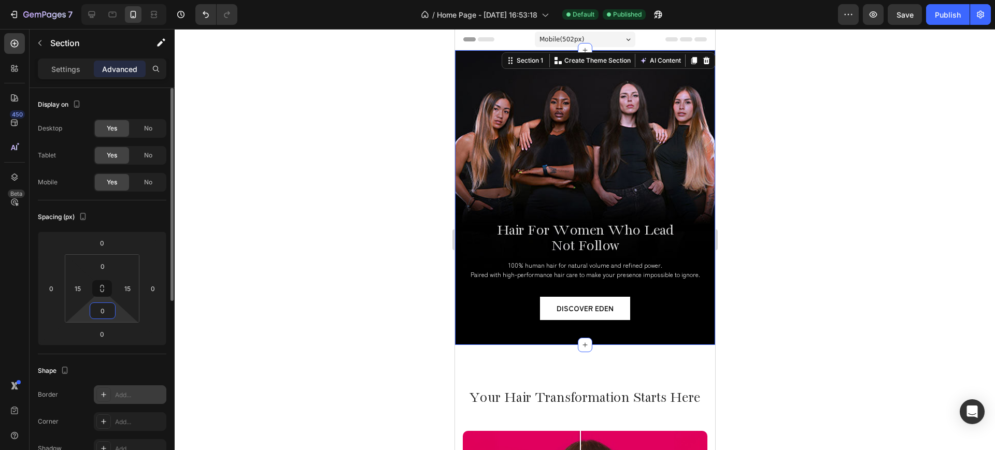
drag, startPoint x: 120, startPoint y: 318, endPoint x: 125, endPoint y: 387, distance: 69.6
click at [99, 0] on html "7 / Home Page - Jul 5, 16:53:18 Default Published Preview Save Publish 450 Beta…" at bounding box center [497, 0] width 995 height 0
click at [228, 341] on div at bounding box center [585, 239] width 820 height 421
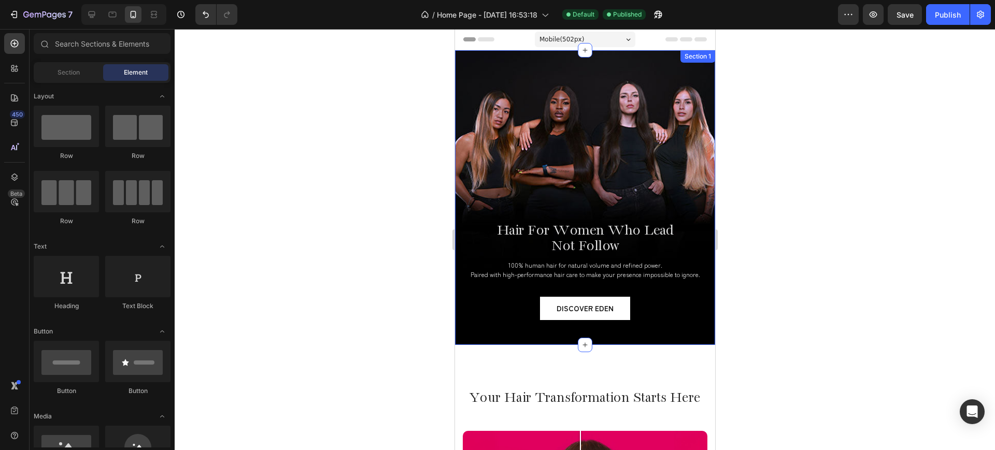
click at [658, 69] on div "Hair For Women Who Lead Not Follow Heading 100% human hair for natural volume a…" at bounding box center [584, 197] width 245 height 295
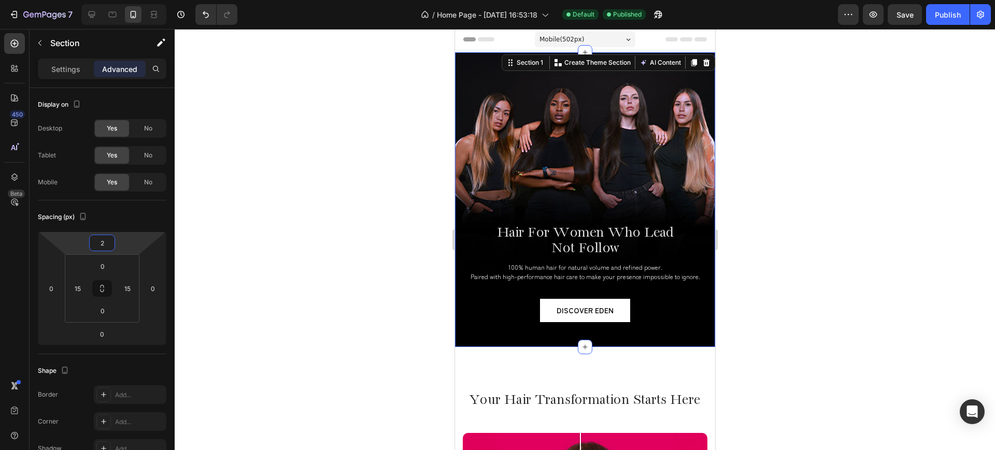
type input "0"
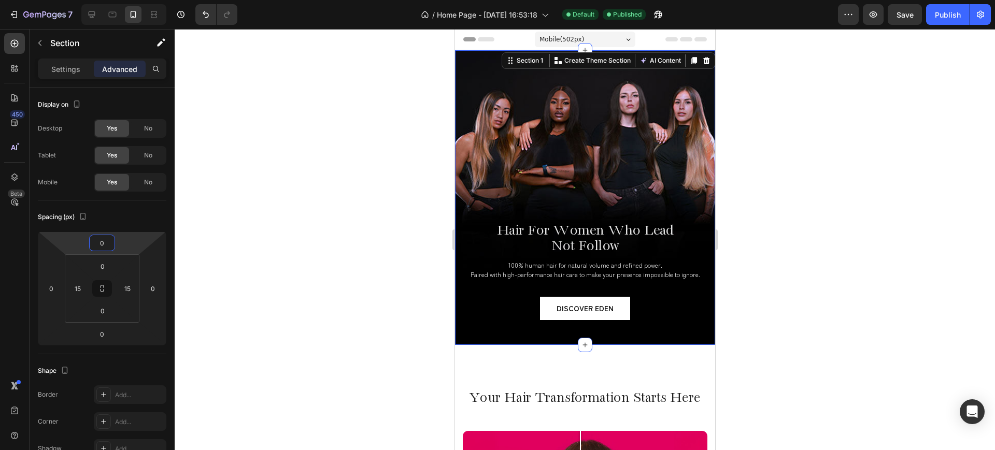
drag, startPoint x: 123, startPoint y: 251, endPoint x: 128, endPoint y: 241, distance: 10.7
click at [128, 0] on html "7 / Home Page - Jul 5, 16:53:18 Default Published Preview Save Publish 450 Beta…" at bounding box center [497, 0] width 995 height 0
click at [297, 288] on div at bounding box center [585, 239] width 820 height 421
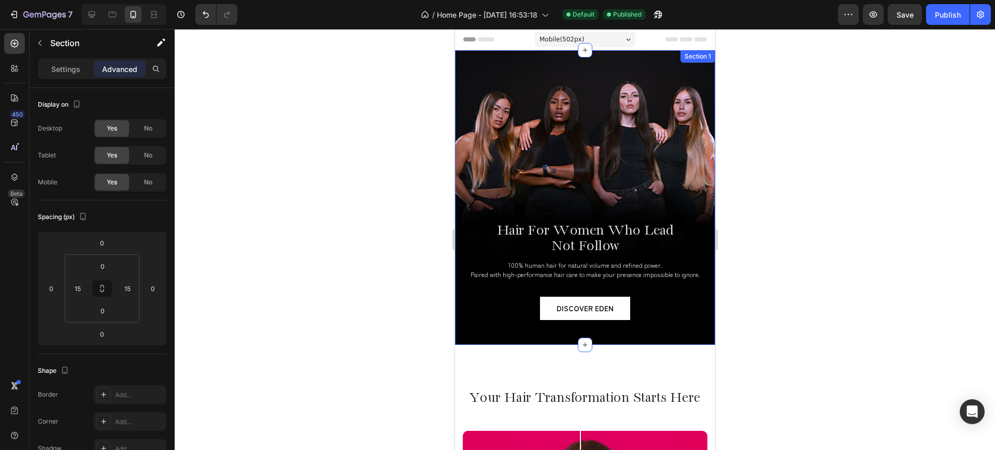
click at [669, 77] on div "Hair For Women Who Lead Not Follow Heading 100% human hair for natural volume a…" at bounding box center [584, 197] width 245 height 295
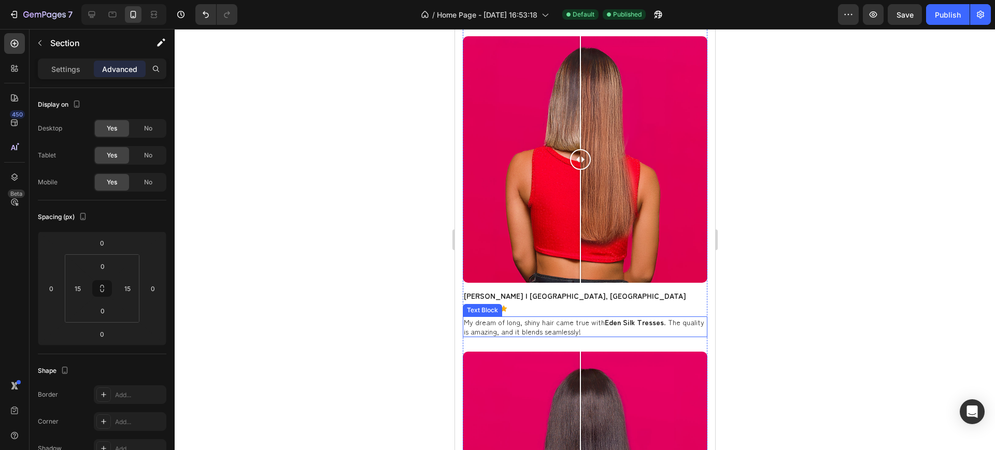
scroll to position [1166, 0]
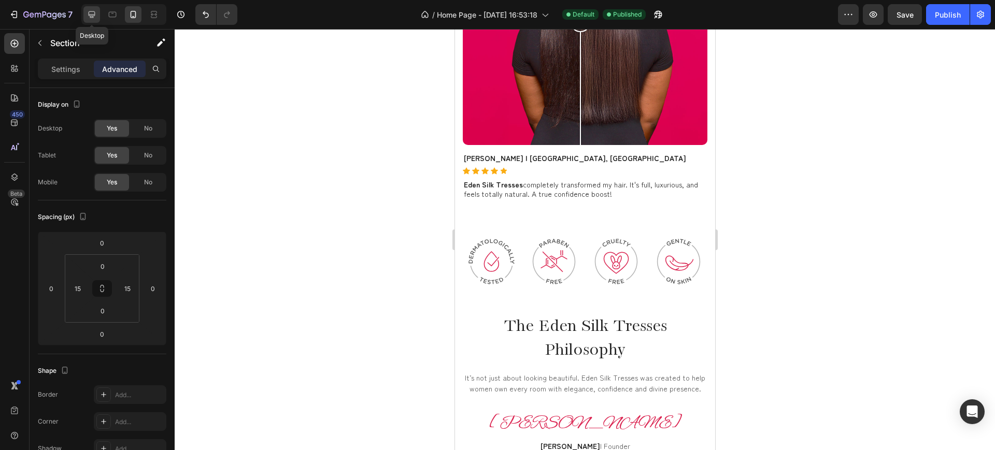
click at [92, 19] on icon at bounding box center [92, 14] width 10 height 10
type input "175"
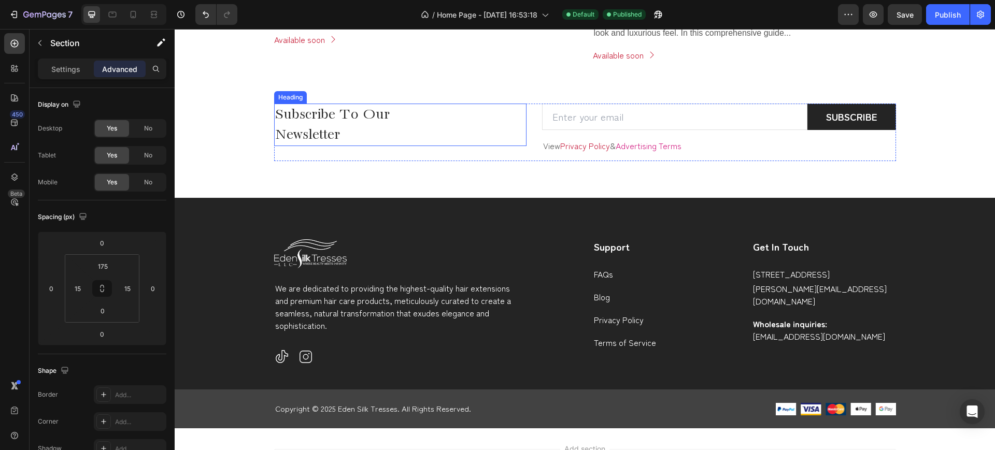
scroll to position [2361, 0]
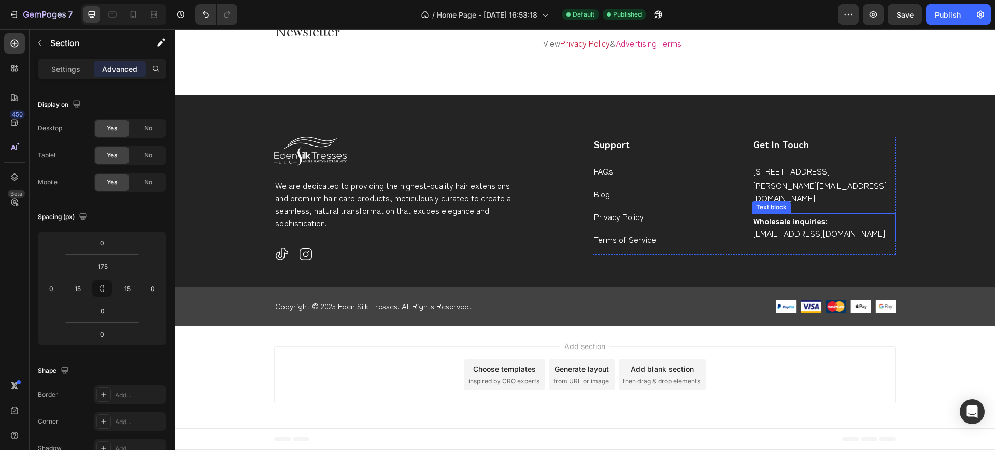
click at [779, 224] on strong "Wholesale inquiries:" at bounding box center [790, 220] width 74 height 12
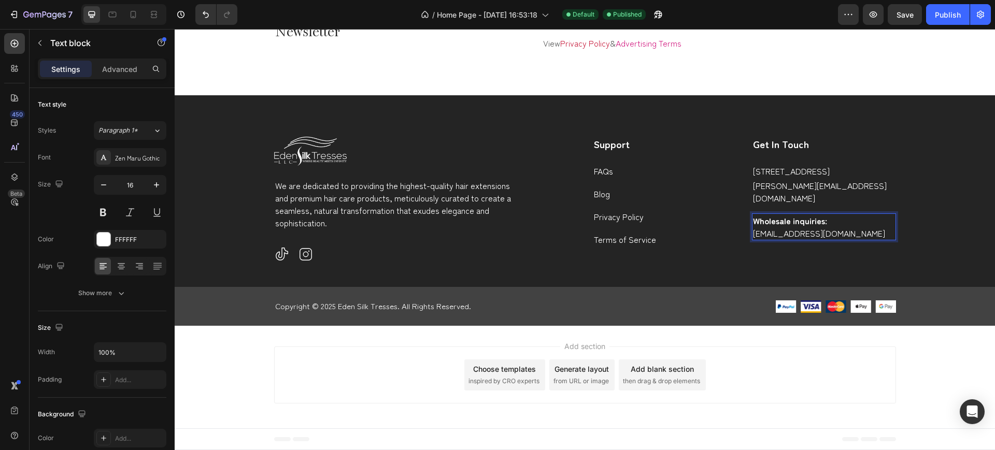
click at [840, 228] on p "Wholesale inquiries: wholesale@edensilktresses.com" at bounding box center [824, 226] width 142 height 25
drag, startPoint x: 868, startPoint y: 233, endPoint x: 896, endPoint y: 239, distance: 29.2
click at [722, 209] on div "Support Text block FAQs Text block Blog Text block Privacy Policy Text block Te…" at bounding box center [744, 196] width 303 height 119
copy p "Wholesale inquiries: wholesale@edensilktresses.com"
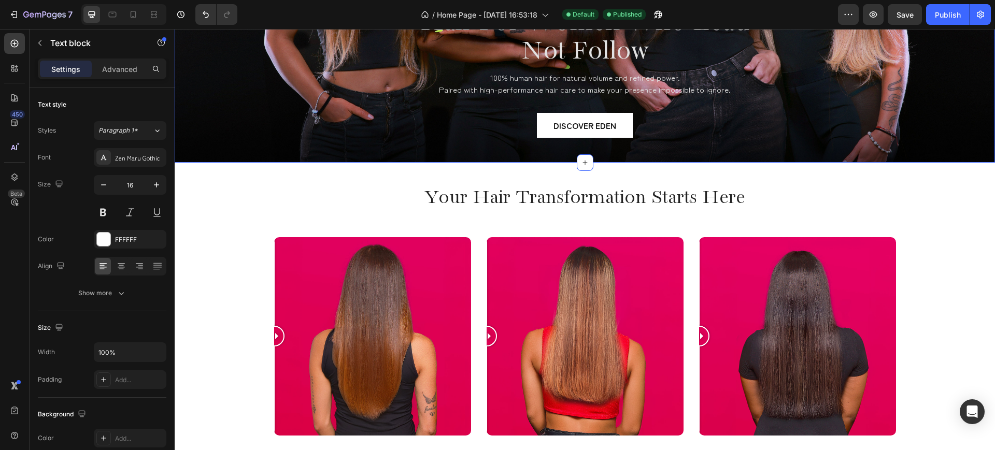
scroll to position [224, 0]
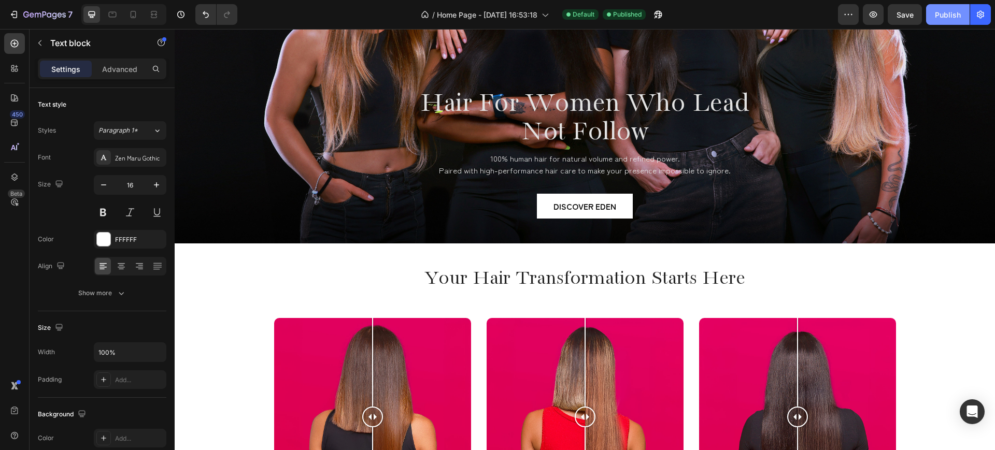
drag, startPoint x: 942, startPoint y: 16, endPoint x: 737, endPoint y: 12, distance: 205.7
click at [942, 16] on div "Publish" at bounding box center [948, 14] width 26 height 11
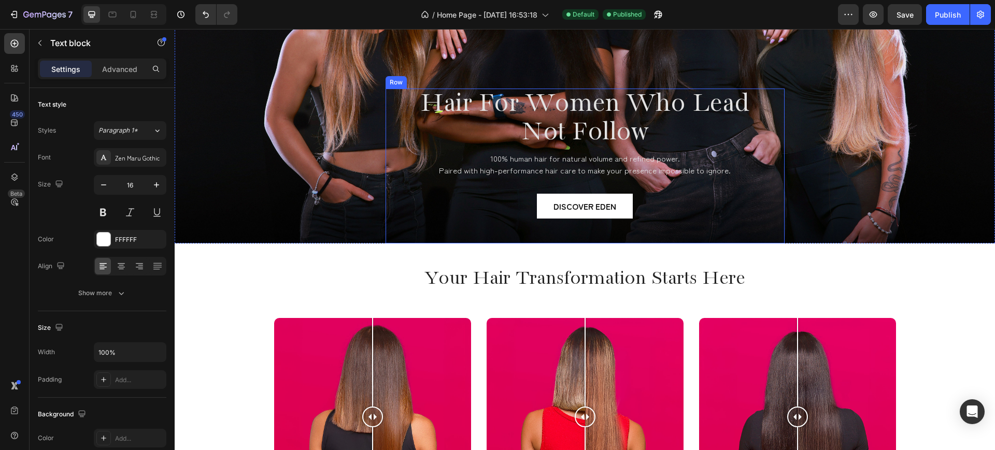
scroll to position [0, 0]
